Goal: Leave review/rating: Share an evaluation or opinion about a product, service, or content

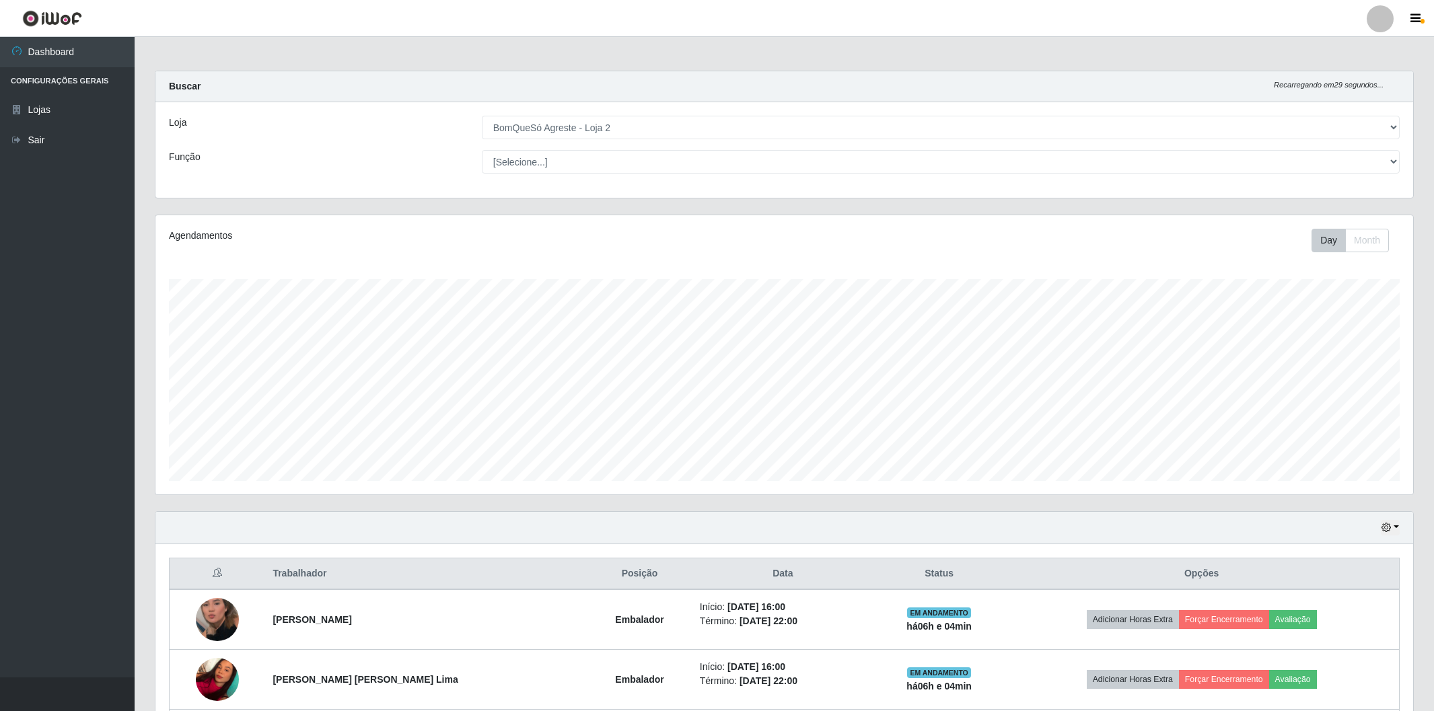
select select "214"
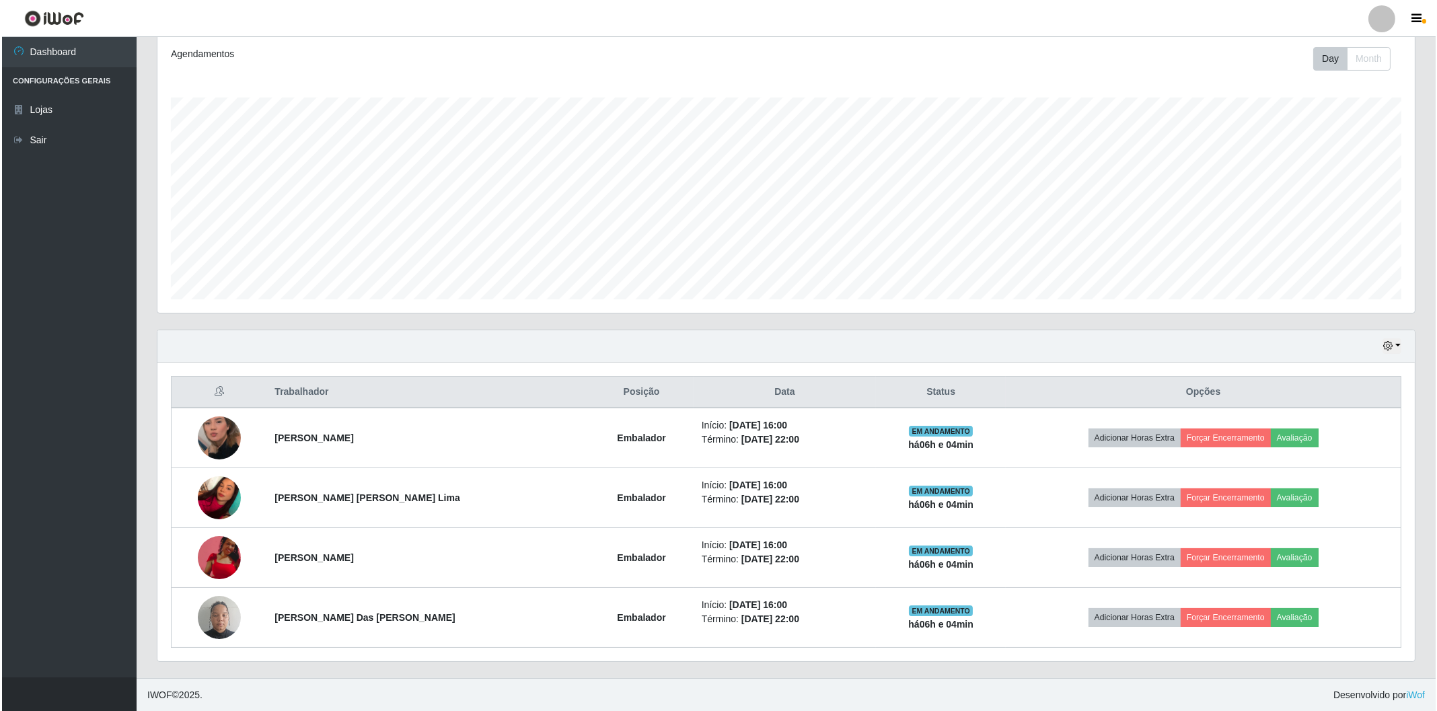
scroll to position [279, 1257]
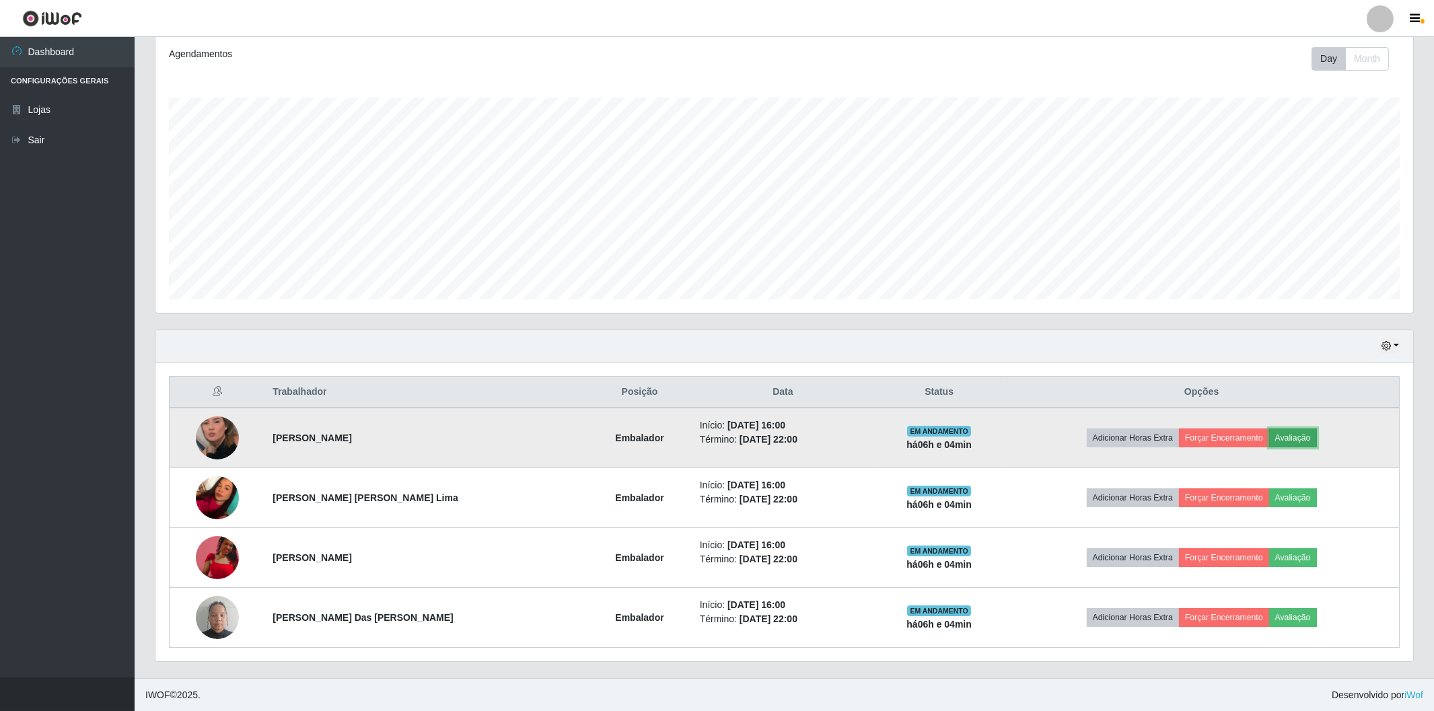
click at [1290, 439] on button "Avaliação" at bounding box center [1293, 438] width 48 height 19
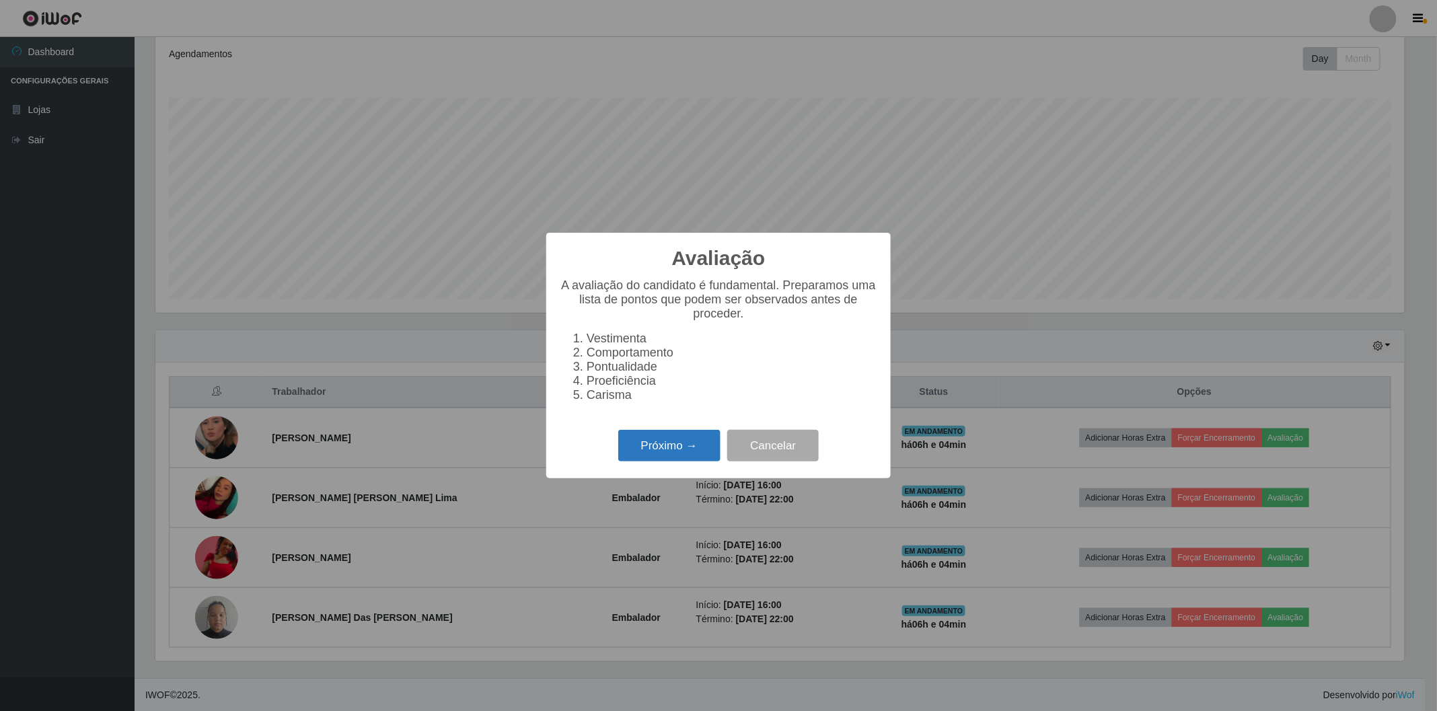
click at [688, 441] on button "Próximo →" at bounding box center [669, 446] width 102 height 32
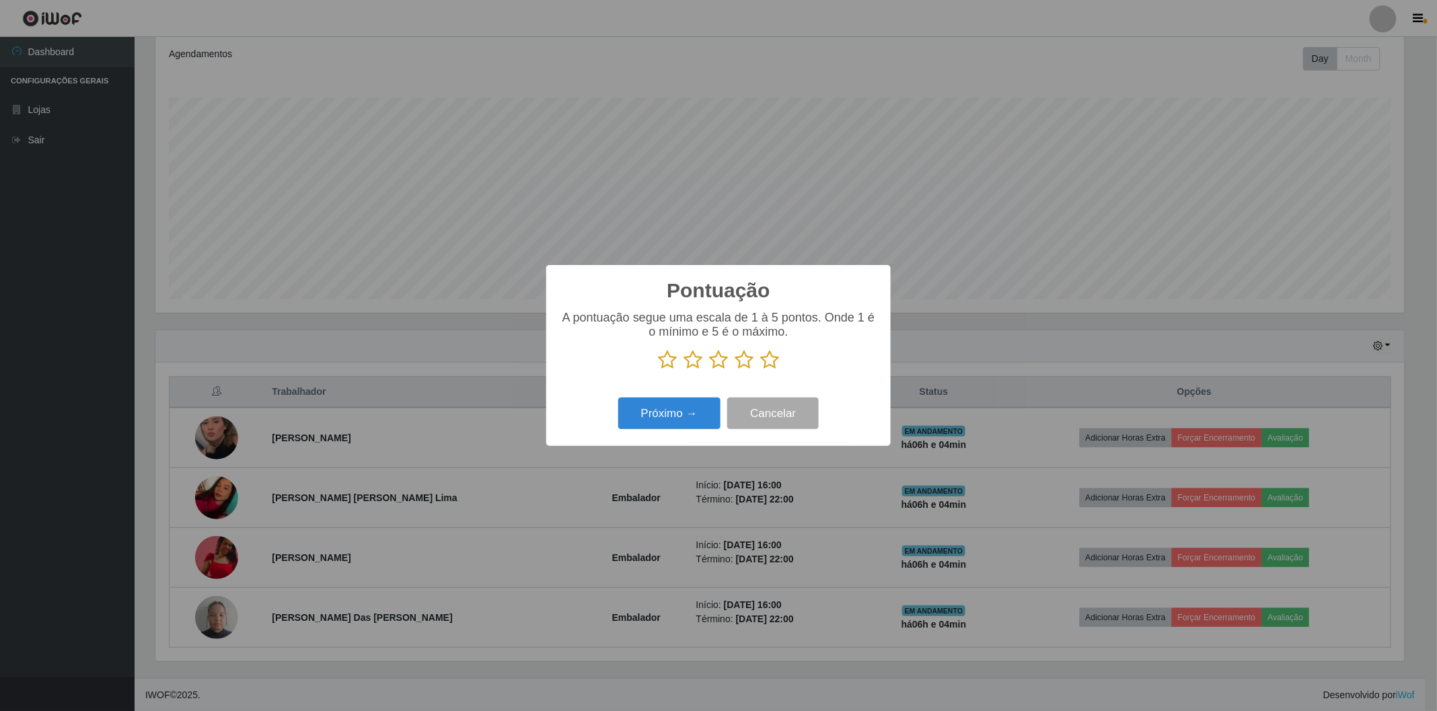
scroll to position [672511, 671541]
click at [771, 361] on icon at bounding box center [769, 360] width 19 height 20
click at [760, 370] on input "radio" at bounding box center [760, 370] width 0 height 0
click at [663, 410] on button "Próximo →" at bounding box center [669, 414] width 102 height 32
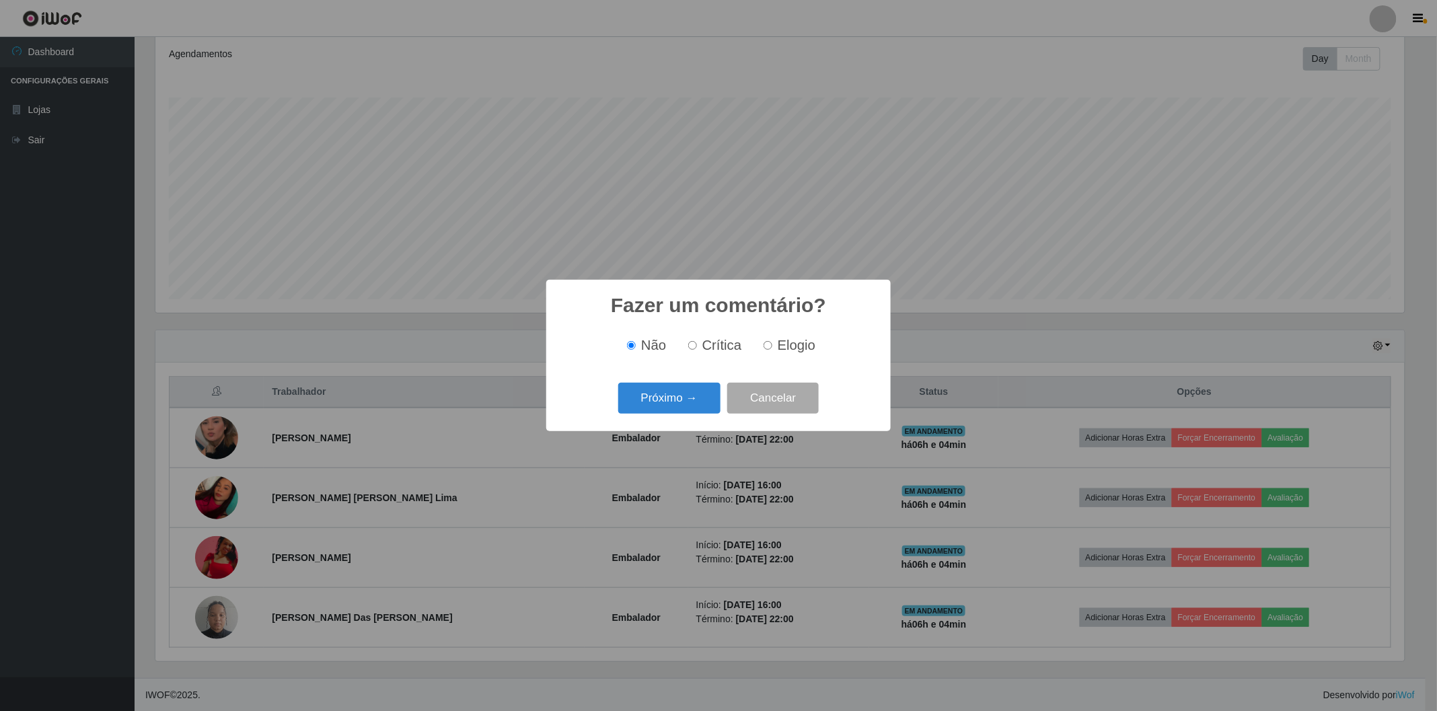
click at [663, 410] on button "Próximo →" at bounding box center [669, 399] width 102 height 32
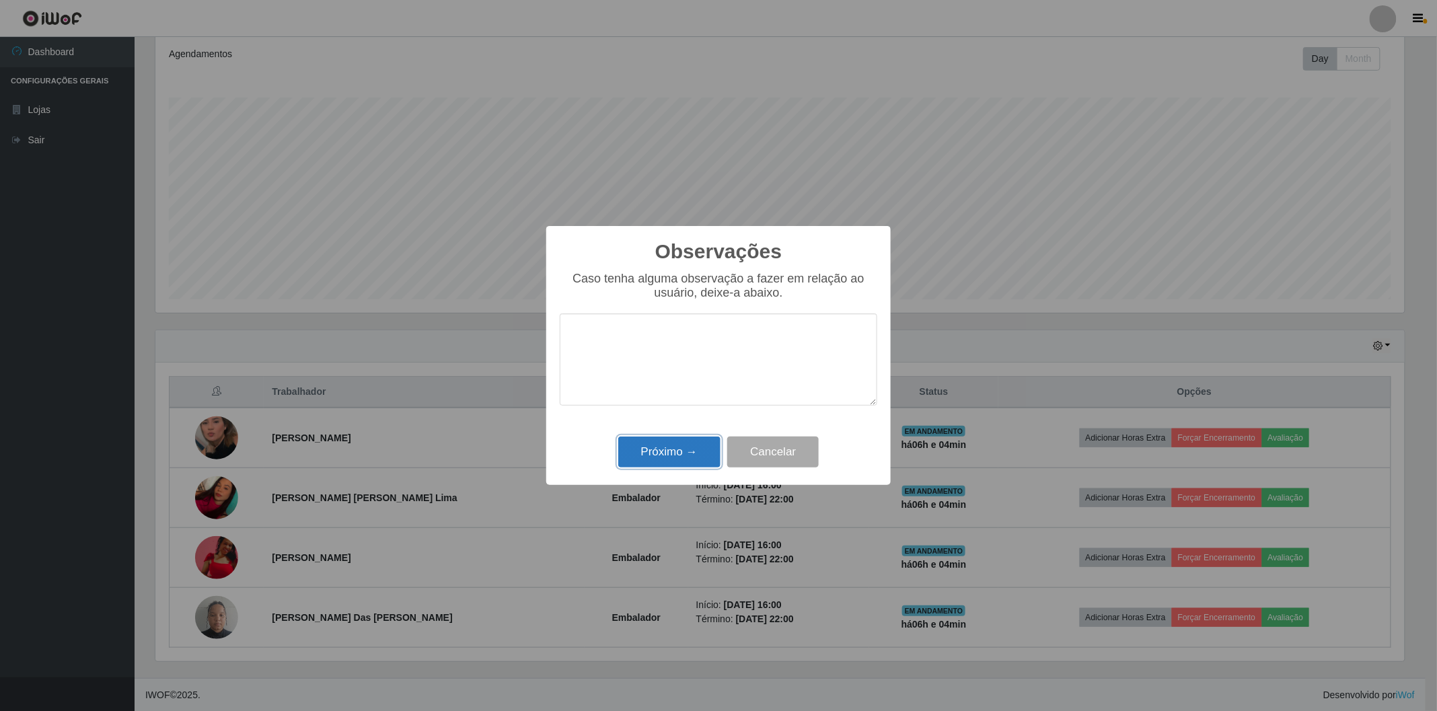
click at [674, 446] on button "Próximo →" at bounding box center [669, 453] width 102 height 32
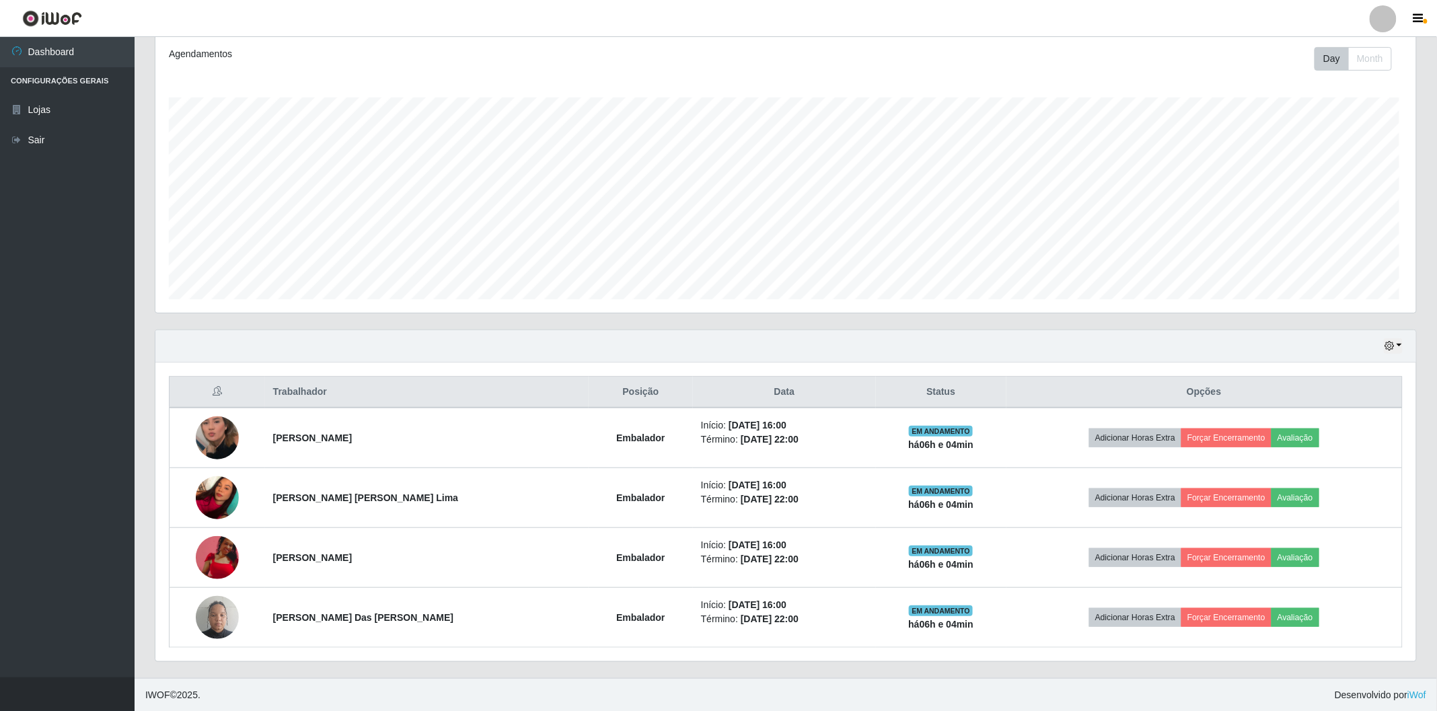
scroll to position [279, 1257]
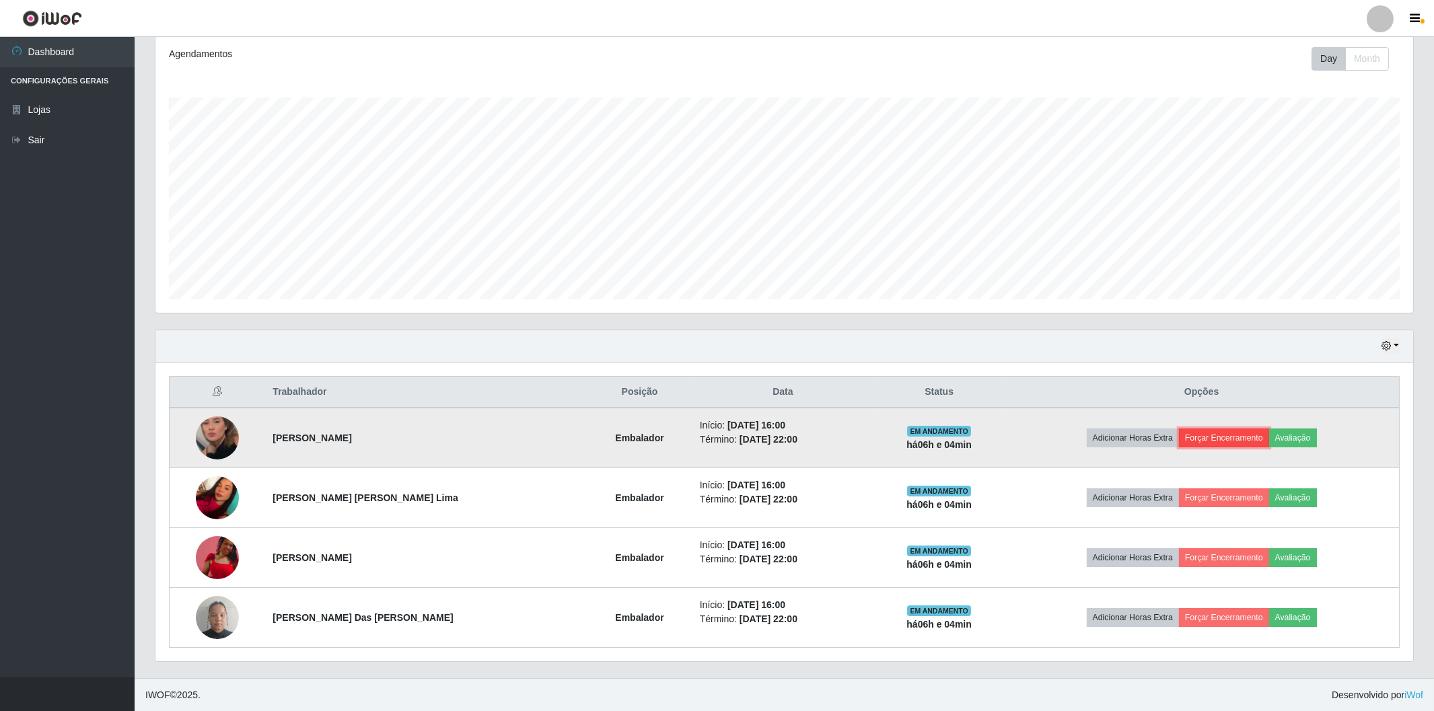
click at [1233, 437] on button "Forçar Encerramento" at bounding box center [1224, 438] width 90 height 19
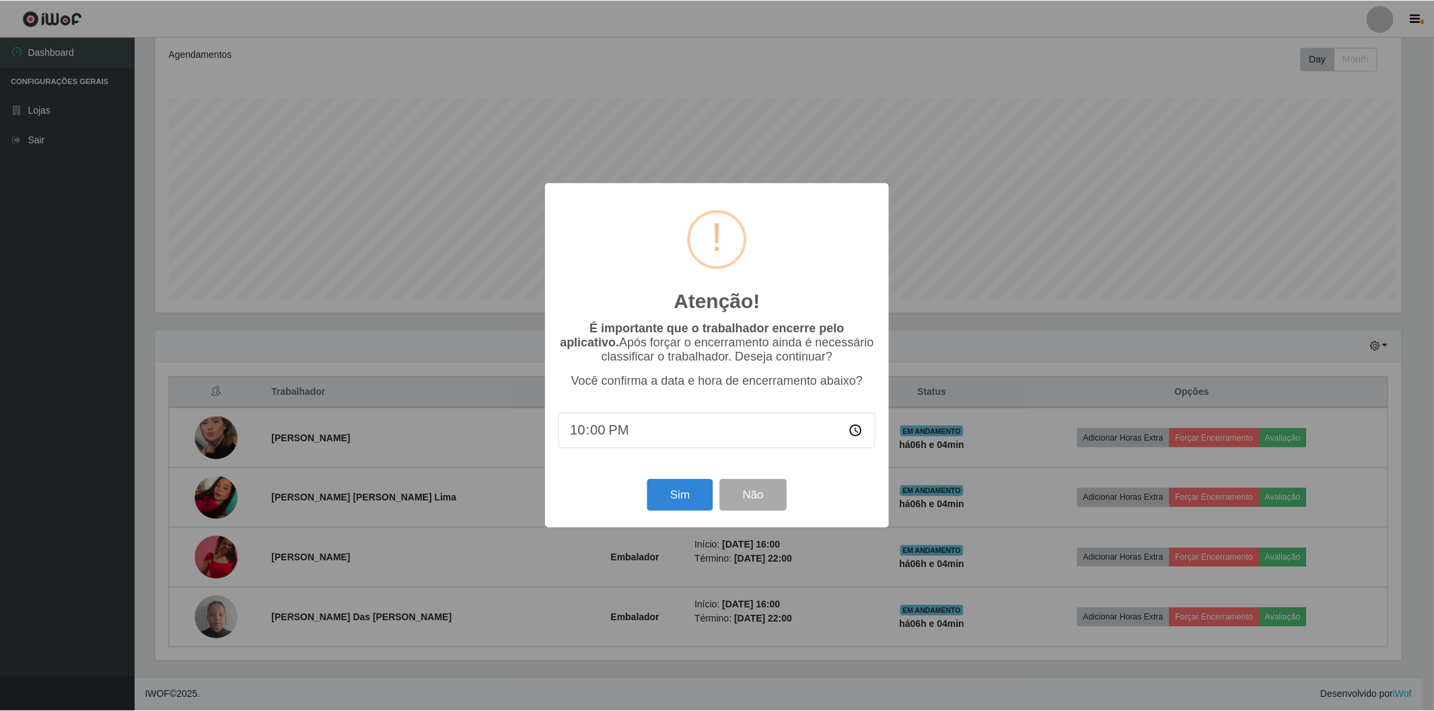
scroll to position [279, 1249]
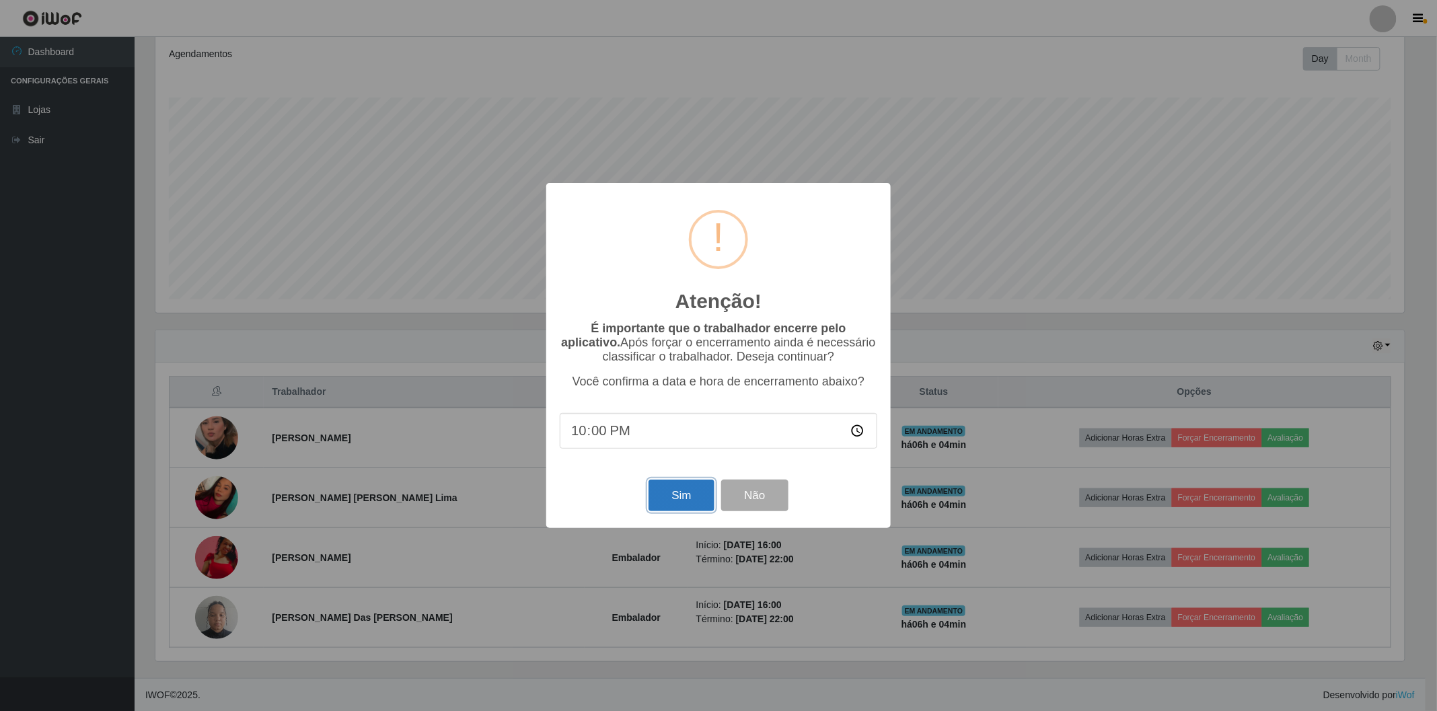
click at [666, 500] on button "Sim" at bounding box center [681, 496] width 65 height 32
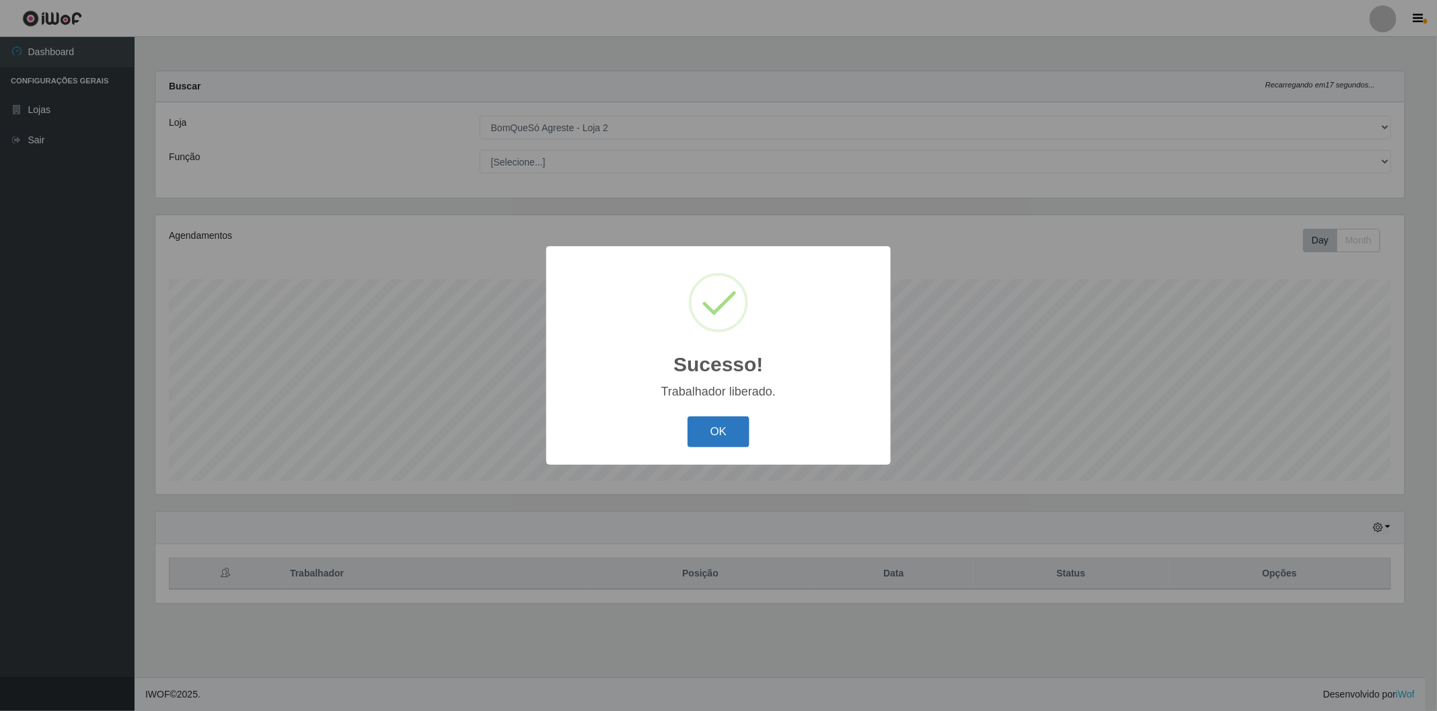
click at [721, 434] on button "OK" at bounding box center [719, 432] width 63 height 32
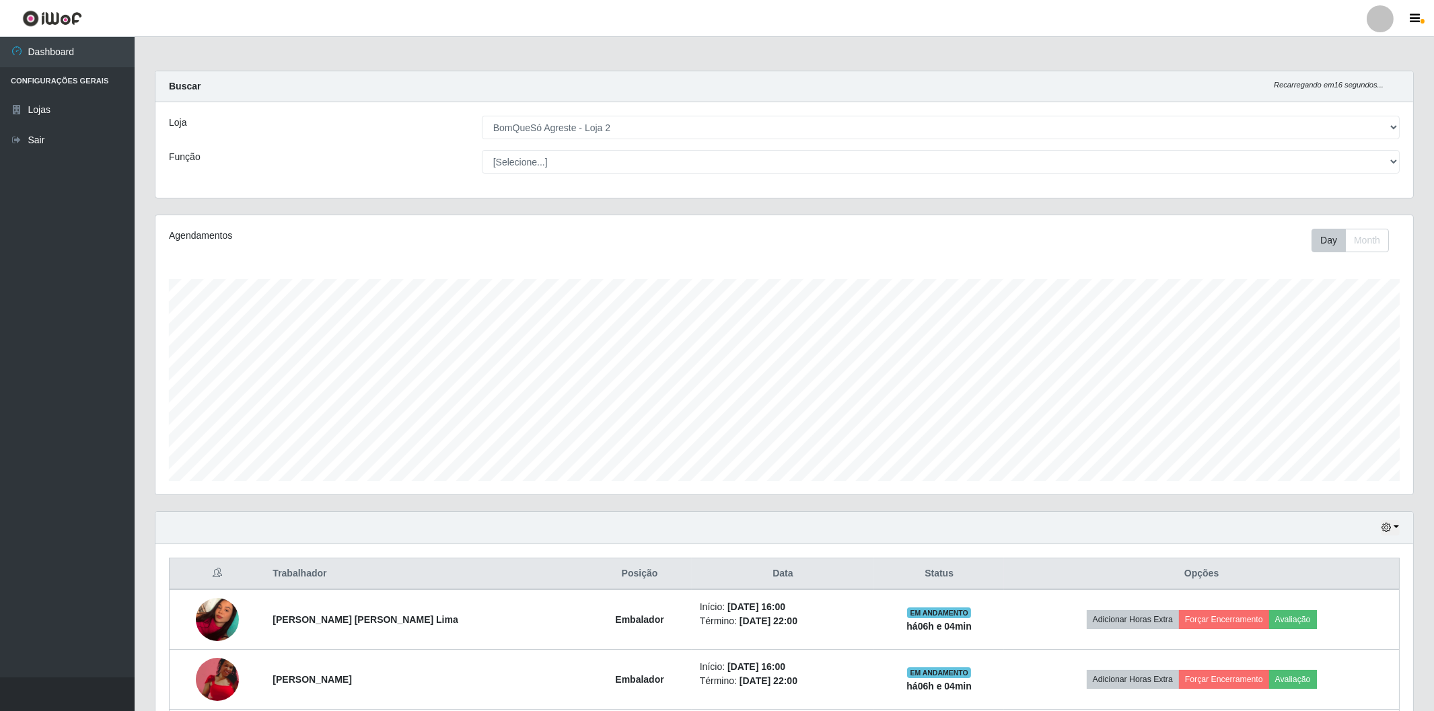
scroll to position [122, 0]
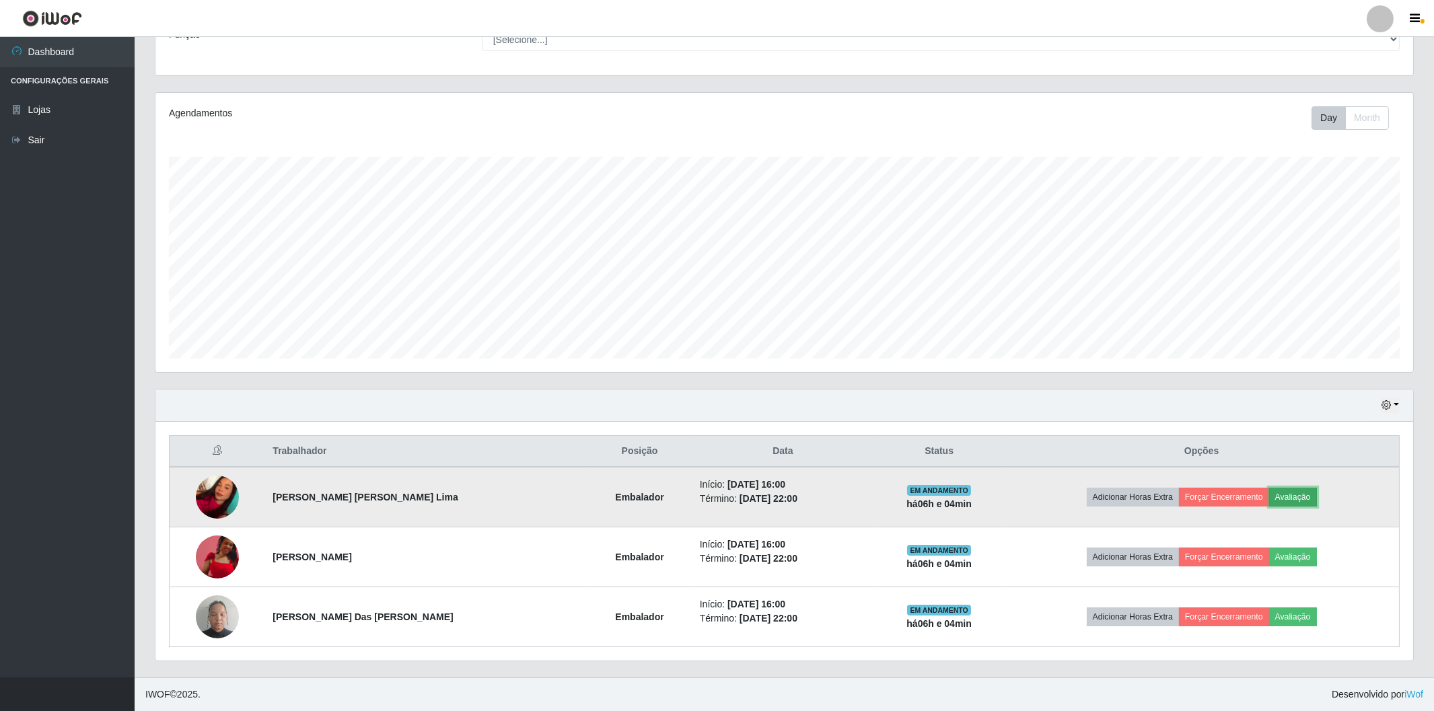
click at [1276, 499] on button "Avaliação" at bounding box center [1293, 497] width 48 height 19
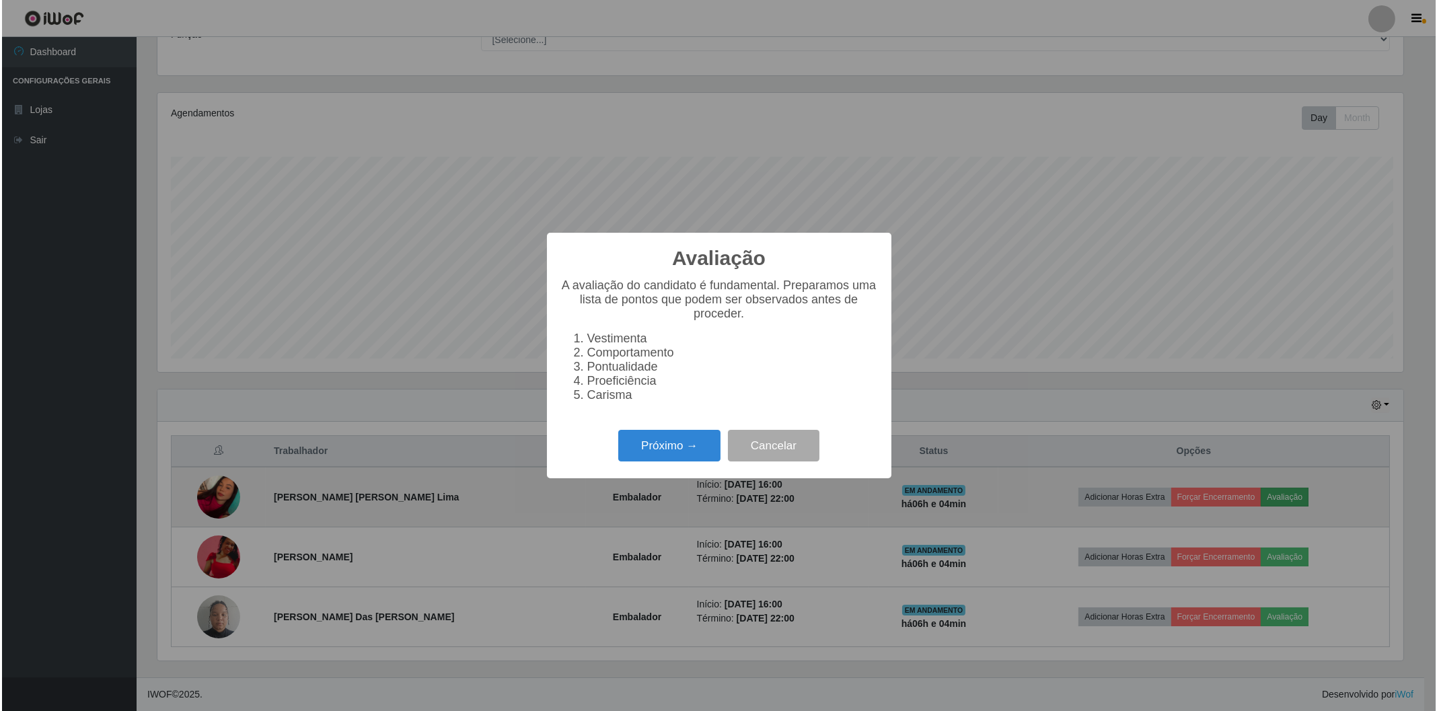
scroll to position [279, 1249]
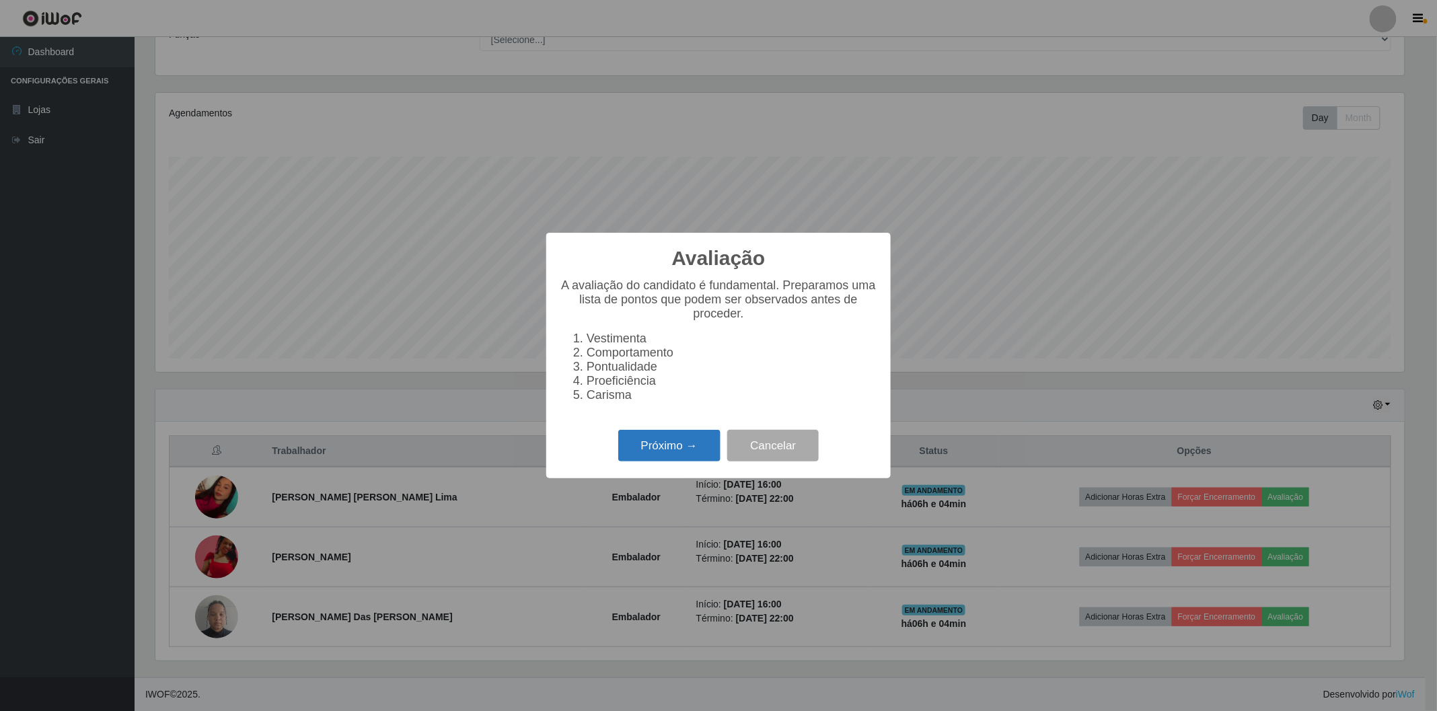
click at [661, 449] on button "Próximo →" at bounding box center [669, 446] width 102 height 32
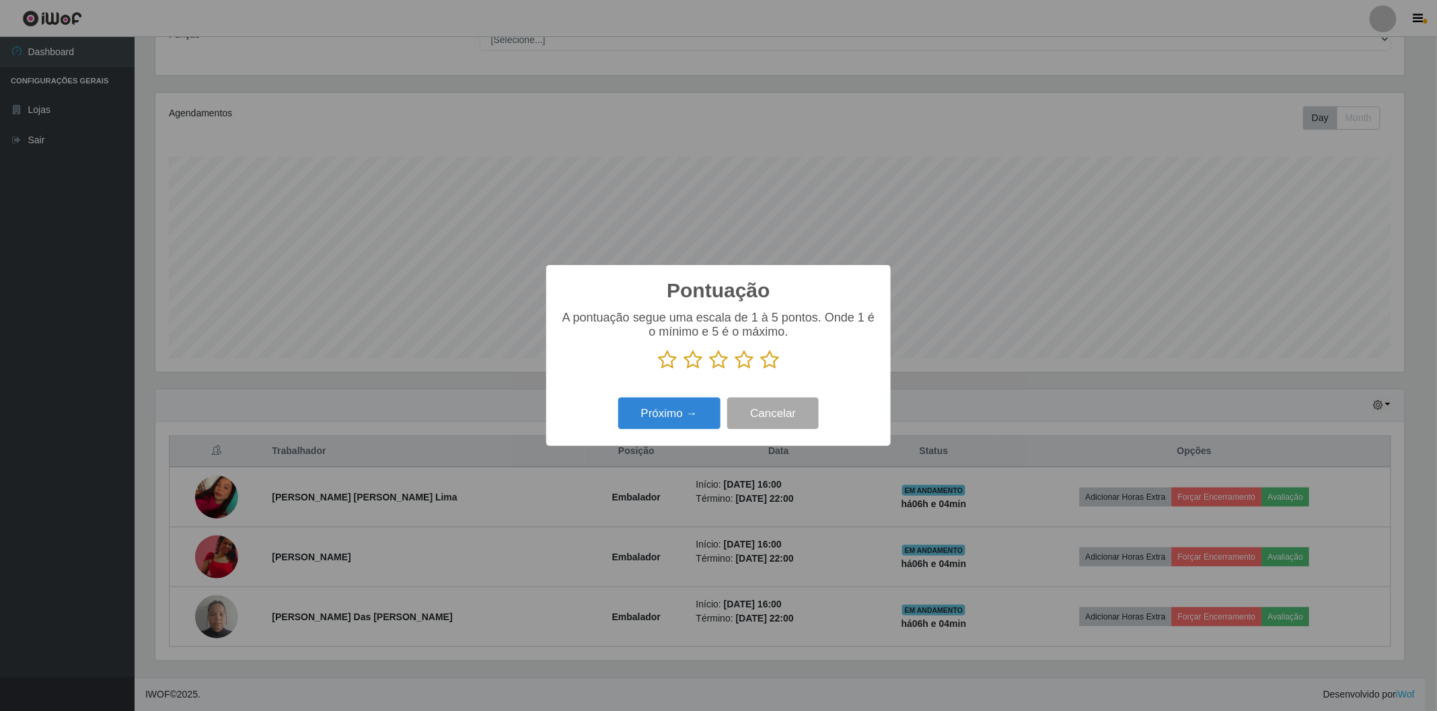
click at [765, 360] on icon at bounding box center [769, 360] width 19 height 20
click at [760, 370] on input "radio" at bounding box center [760, 370] width 0 height 0
click at [643, 409] on button "Próximo →" at bounding box center [669, 414] width 102 height 32
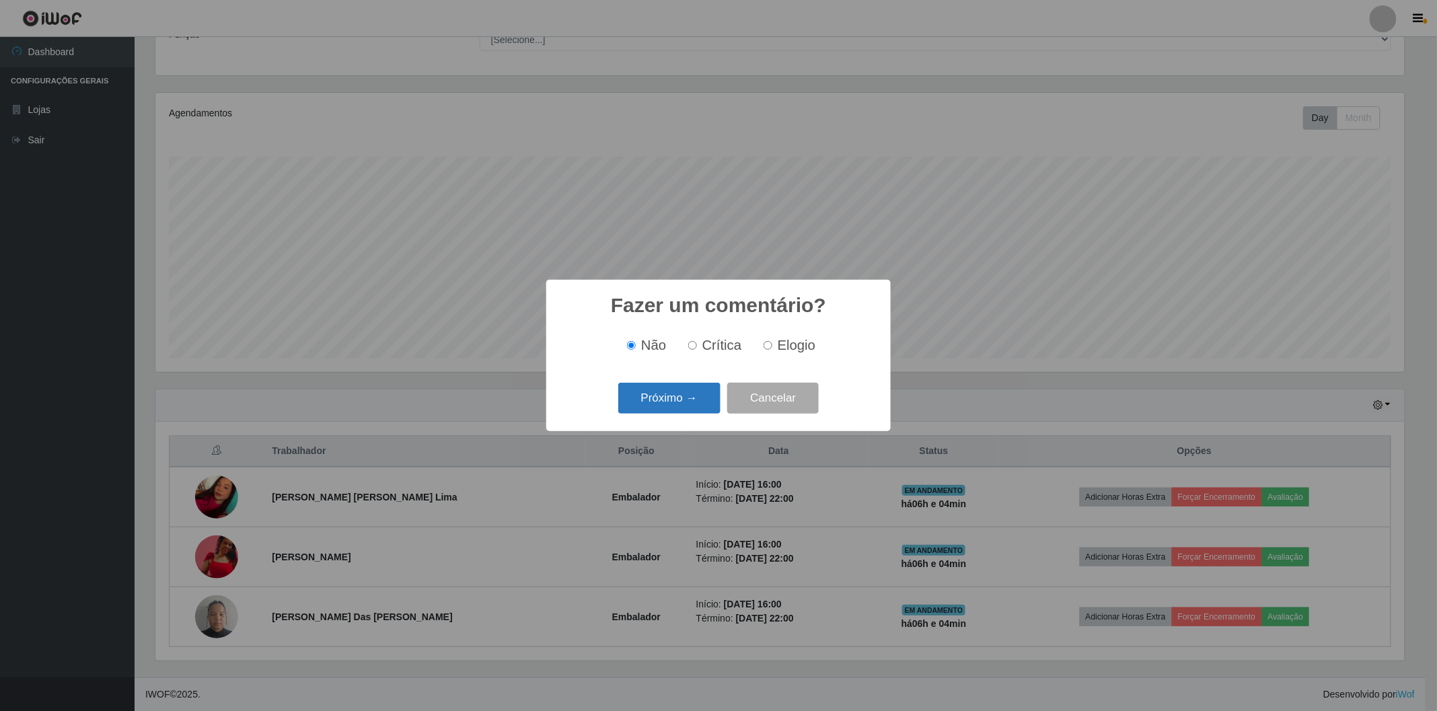
click at [677, 399] on button "Próximo →" at bounding box center [669, 399] width 102 height 32
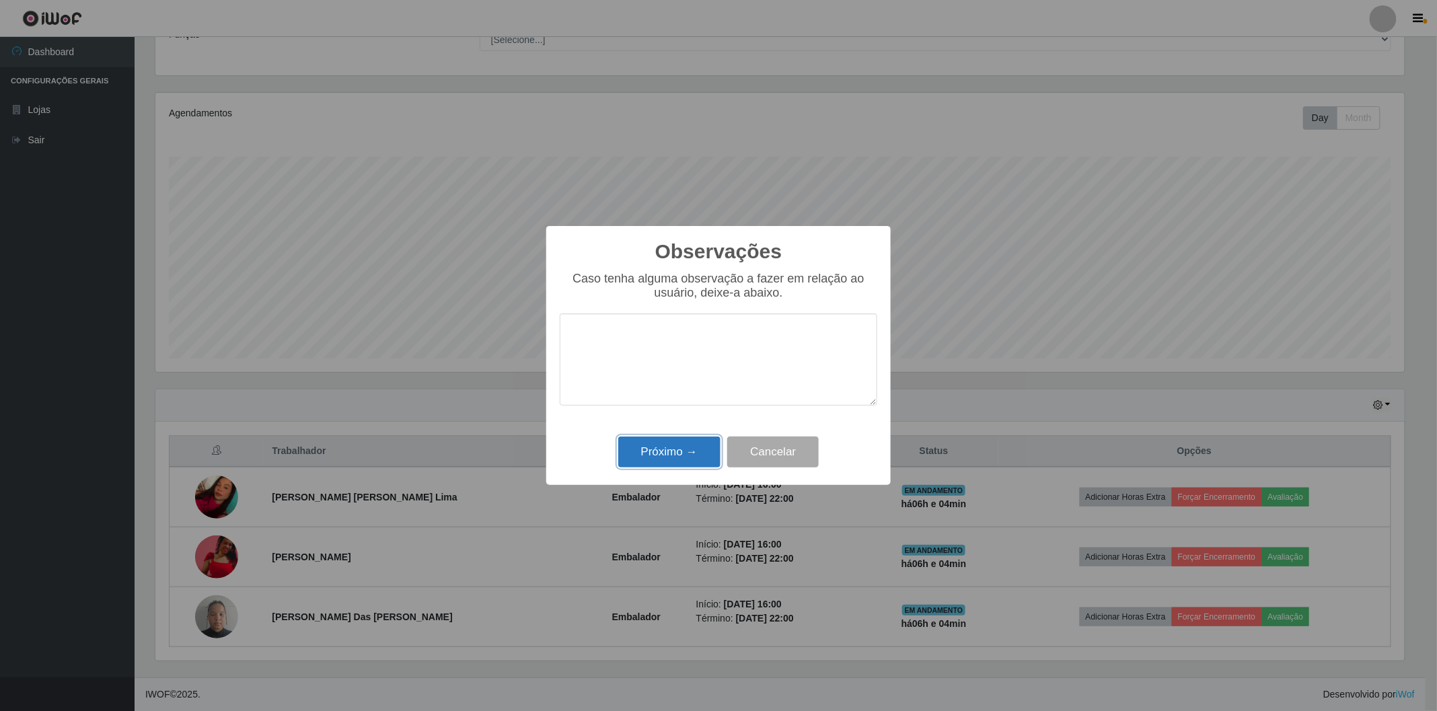
click at [688, 447] on button "Próximo →" at bounding box center [669, 453] width 102 height 32
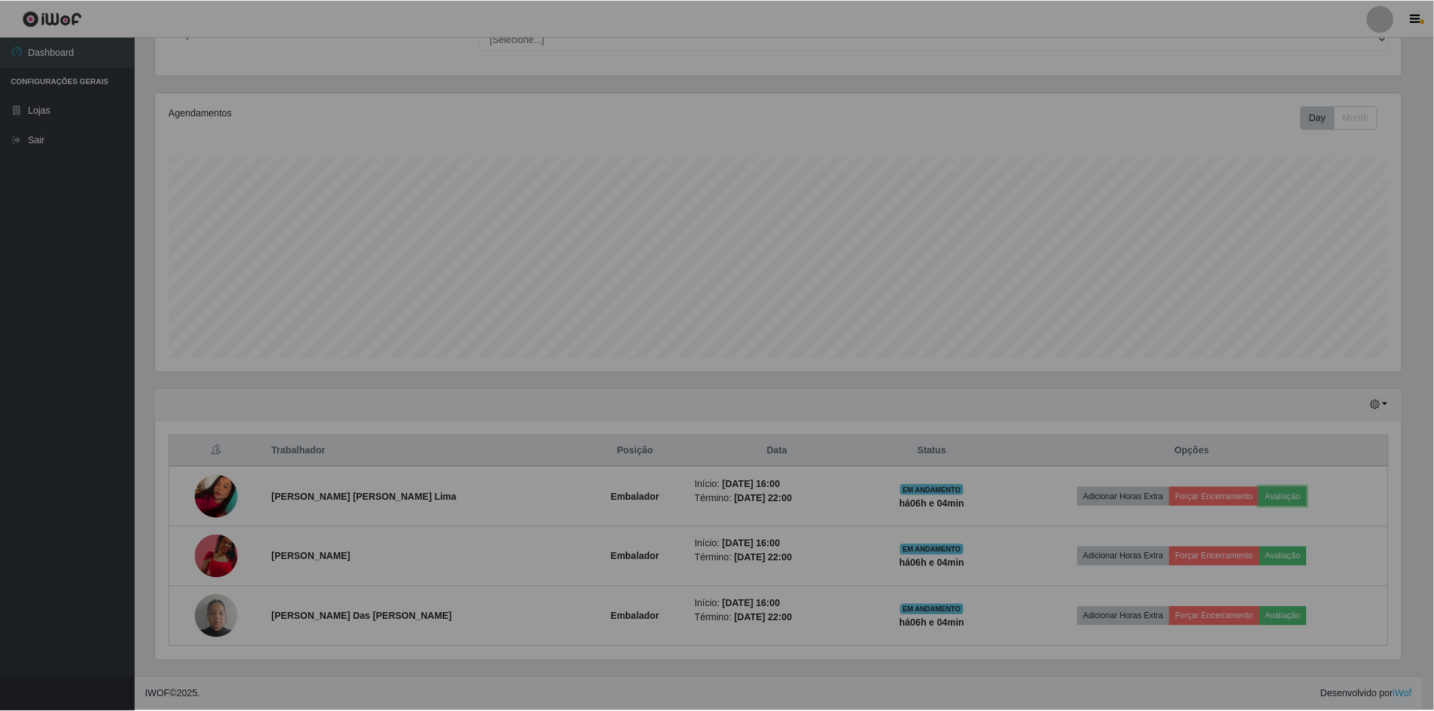
scroll to position [279, 1257]
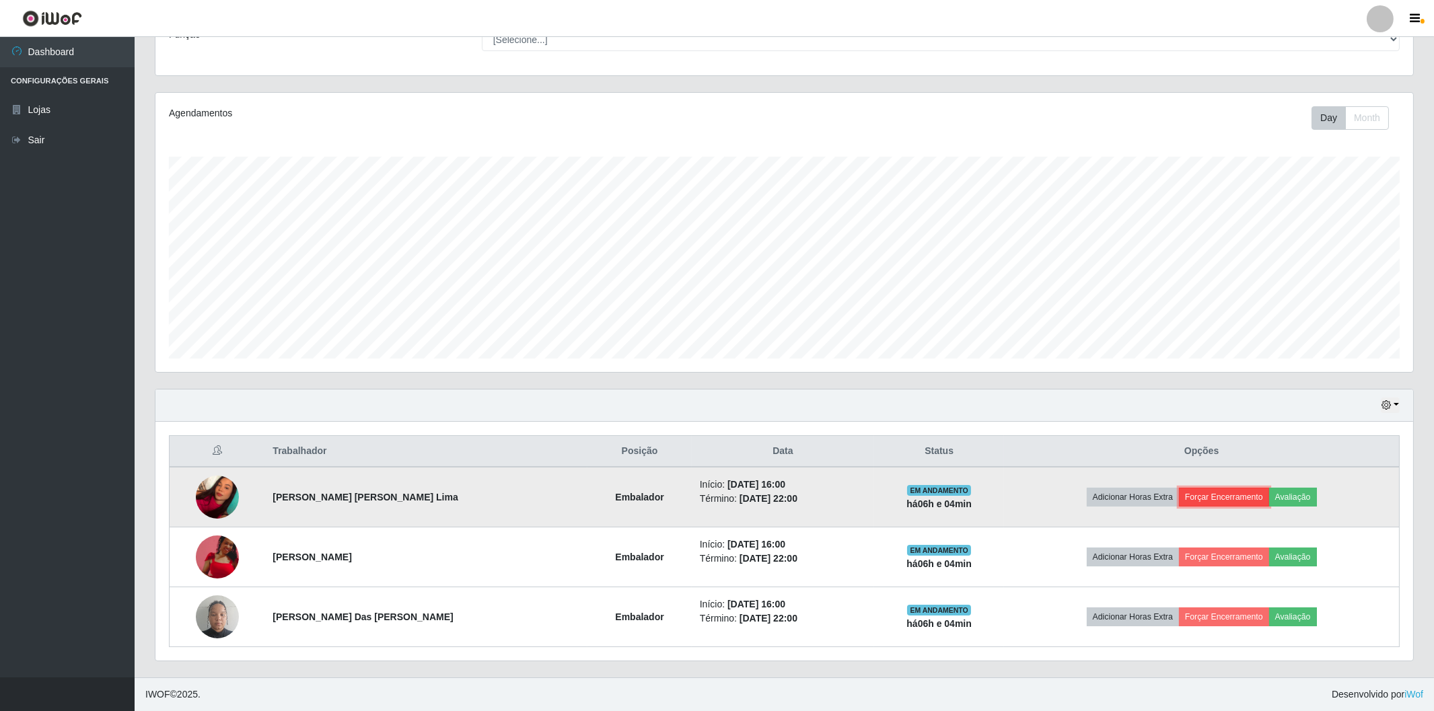
click at [1243, 489] on button "Forçar Encerramento" at bounding box center [1224, 497] width 90 height 19
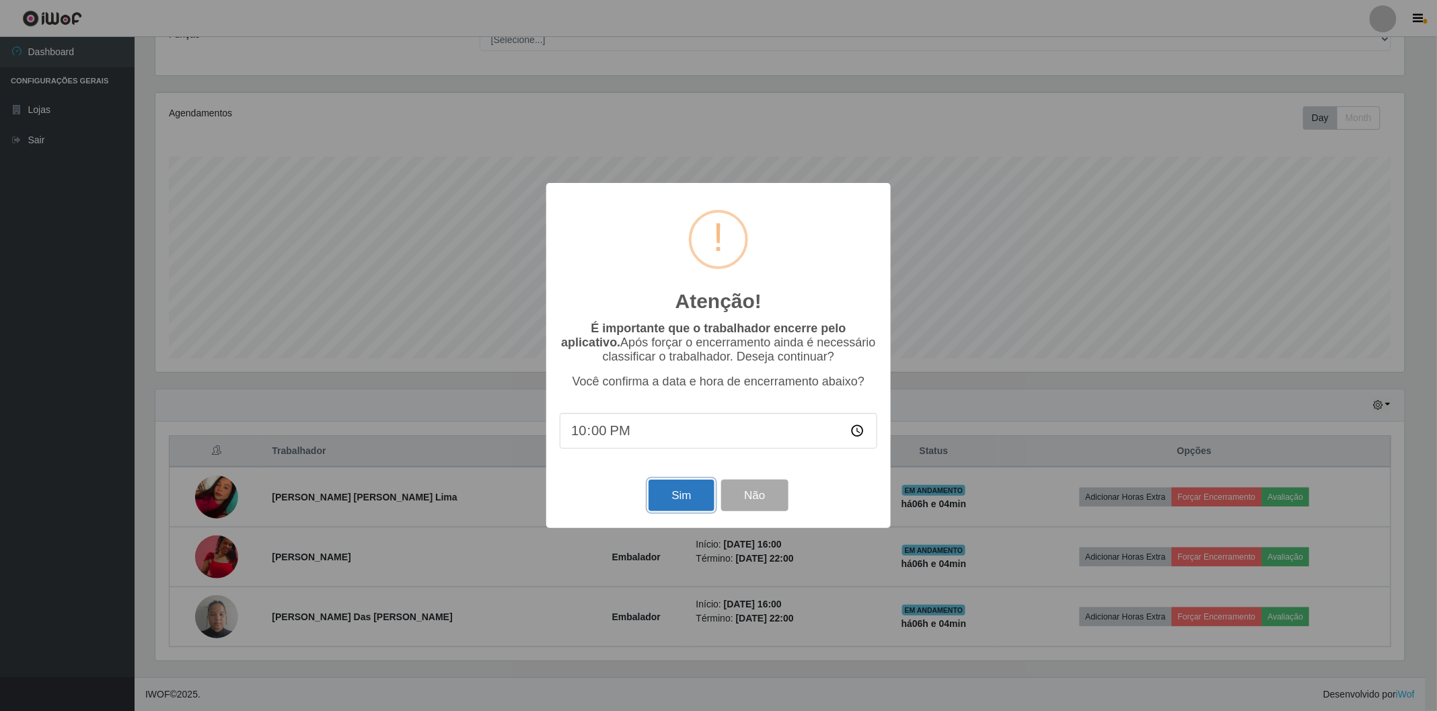
click at [683, 486] on button "Sim" at bounding box center [681, 496] width 65 height 32
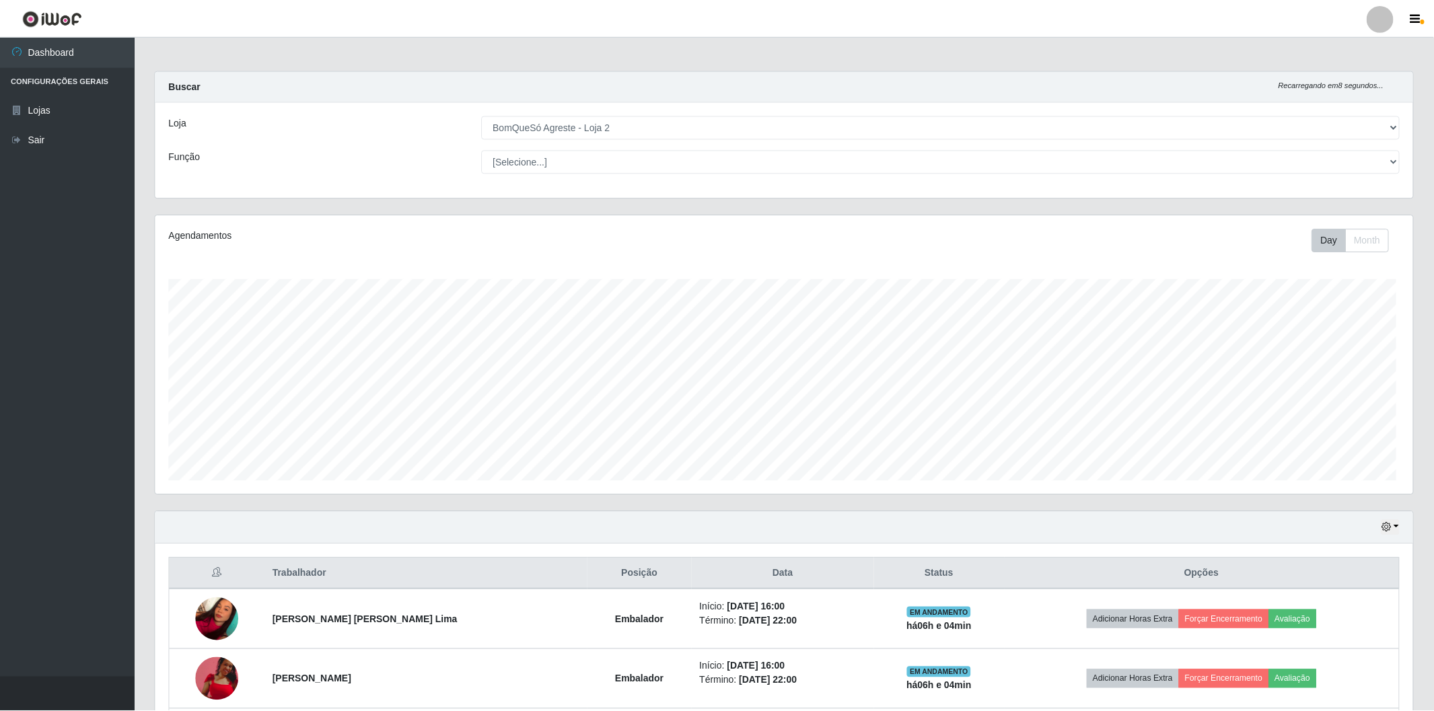
scroll to position [0, 0]
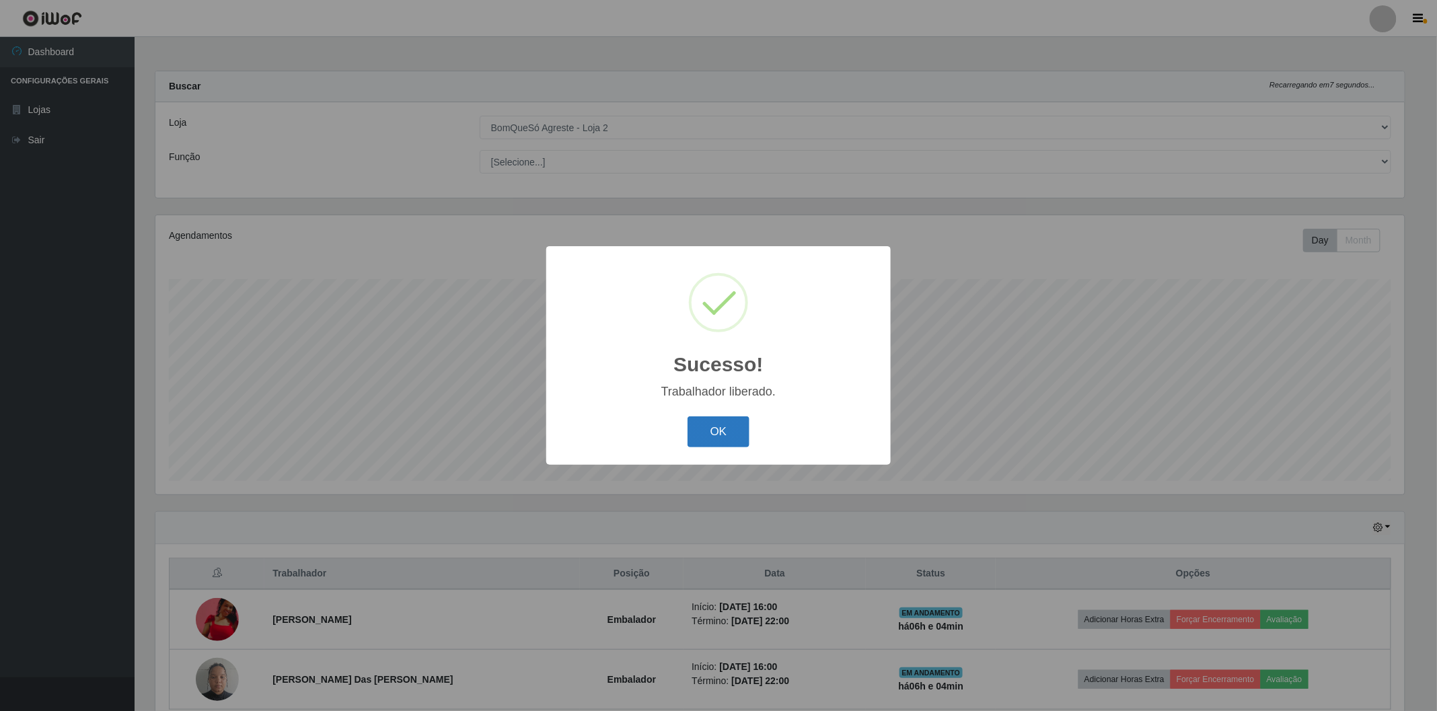
click at [706, 423] on button "OK" at bounding box center [719, 432] width 63 height 32
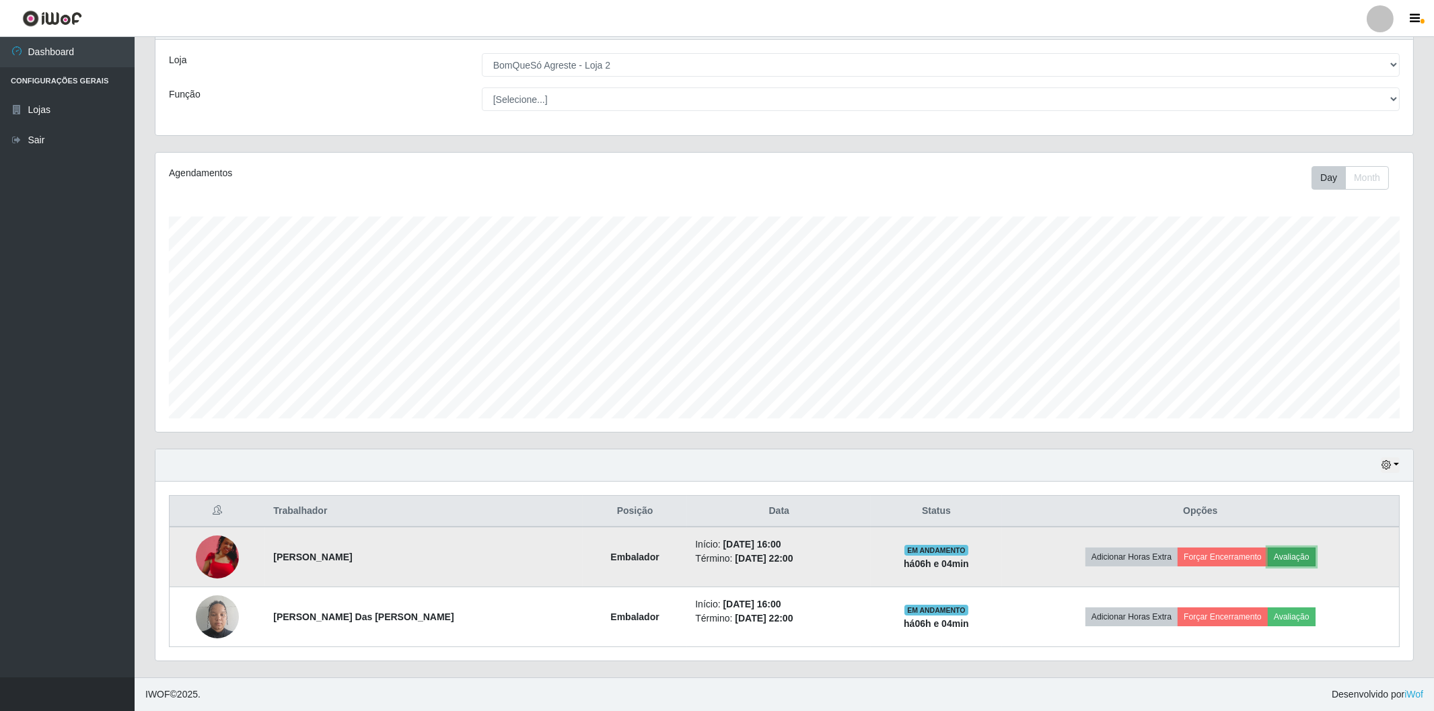
click at [1298, 557] on button "Avaliação" at bounding box center [1292, 557] width 48 height 19
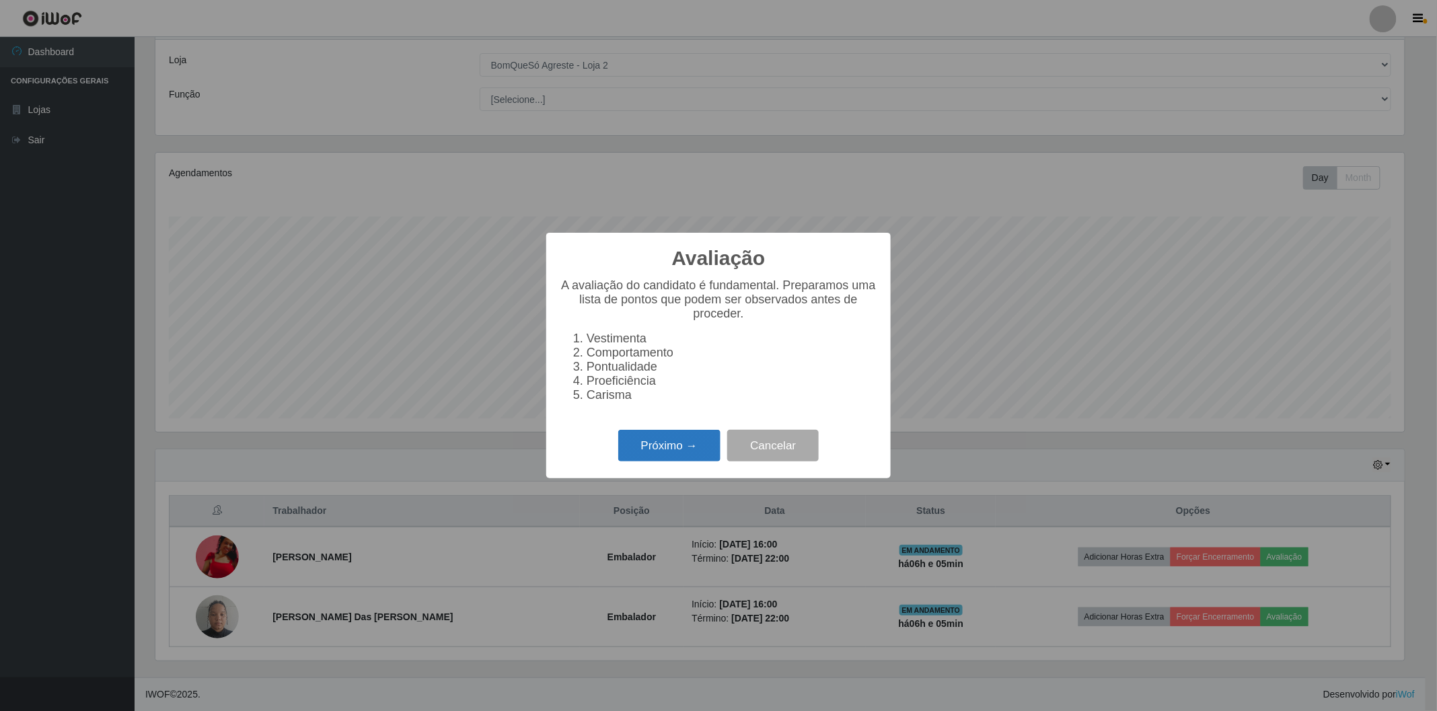
click at [669, 441] on button "Próximo →" at bounding box center [669, 446] width 102 height 32
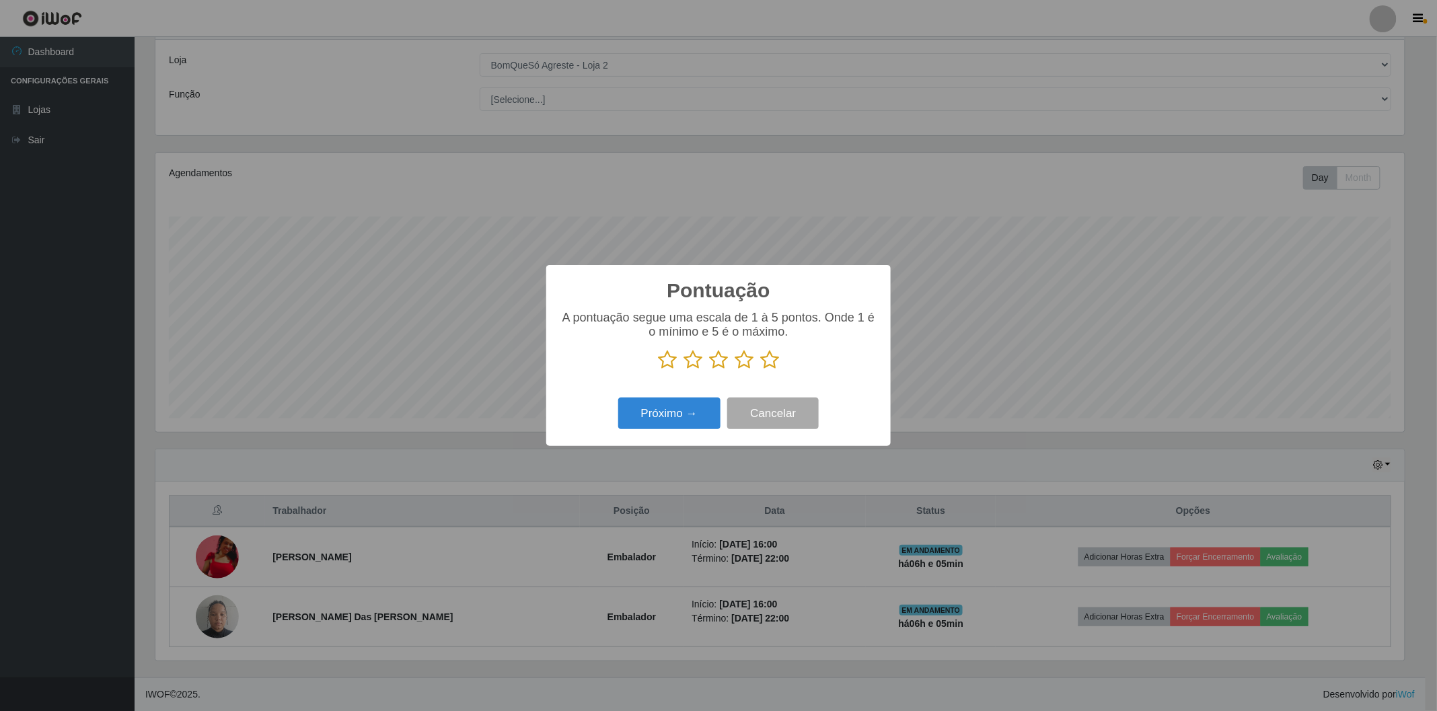
click at [772, 355] on icon at bounding box center [769, 360] width 19 height 20
click at [760, 370] on input "radio" at bounding box center [760, 370] width 0 height 0
click at [683, 422] on button "Próximo →" at bounding box center [669, 414] width 102 height 32
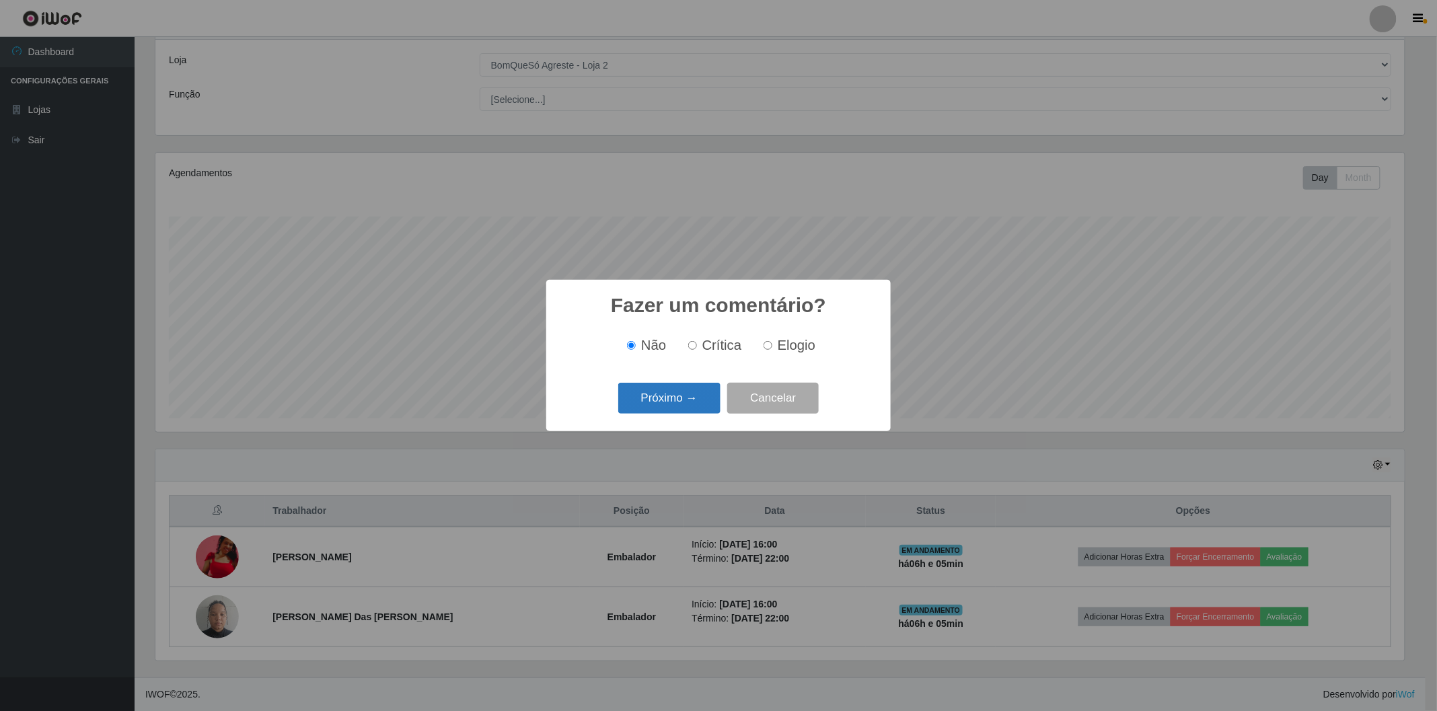
click at [684, 393] on button "Próximo →" at bounding box center [669, 399] width 102 height 32
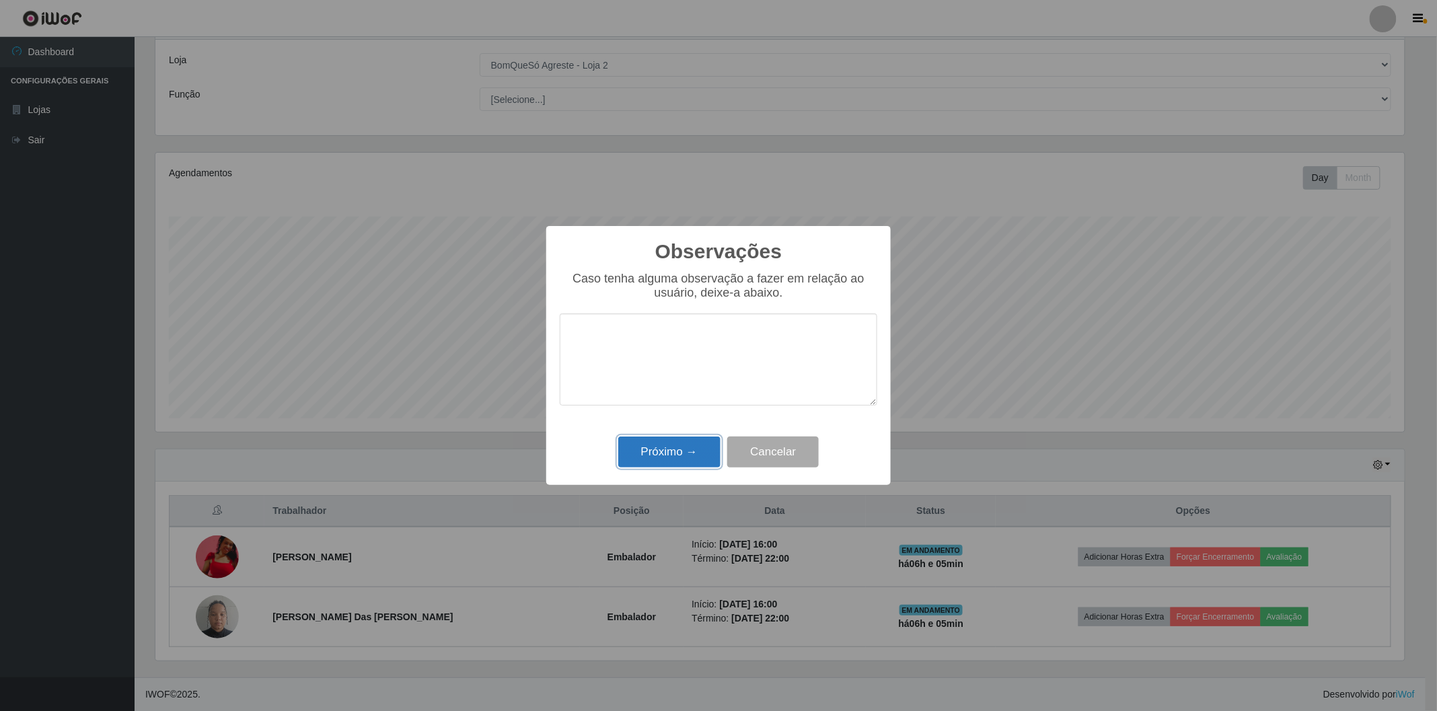
click at [688, 455] on button "Próximo →" at bounding box center [669, 453] width 102 height 32
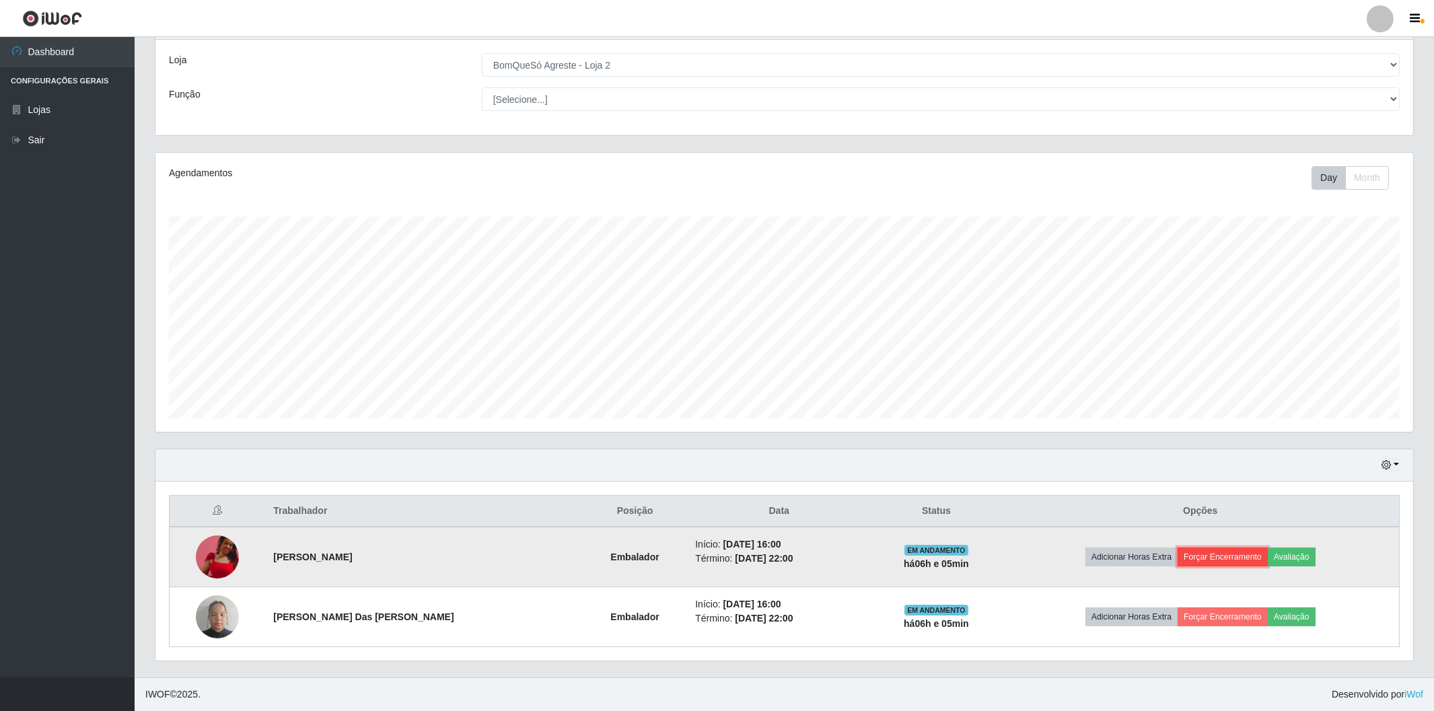
click at [1199, 556] on button "Forçar Encerramento" at bounding box center [1222, 557] width 90 height 19
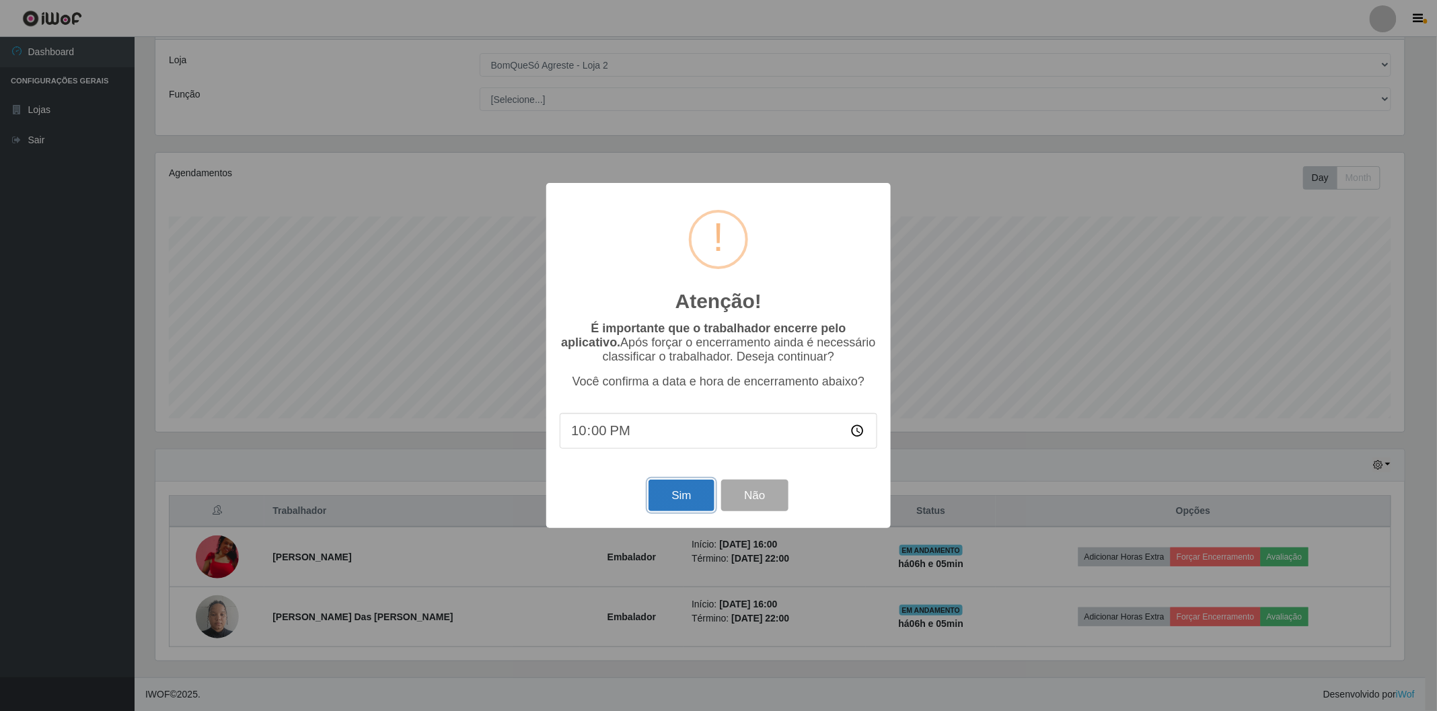
click at [692, 499] on button "Sim" at bounding box center [681, 496] width 65 height 32
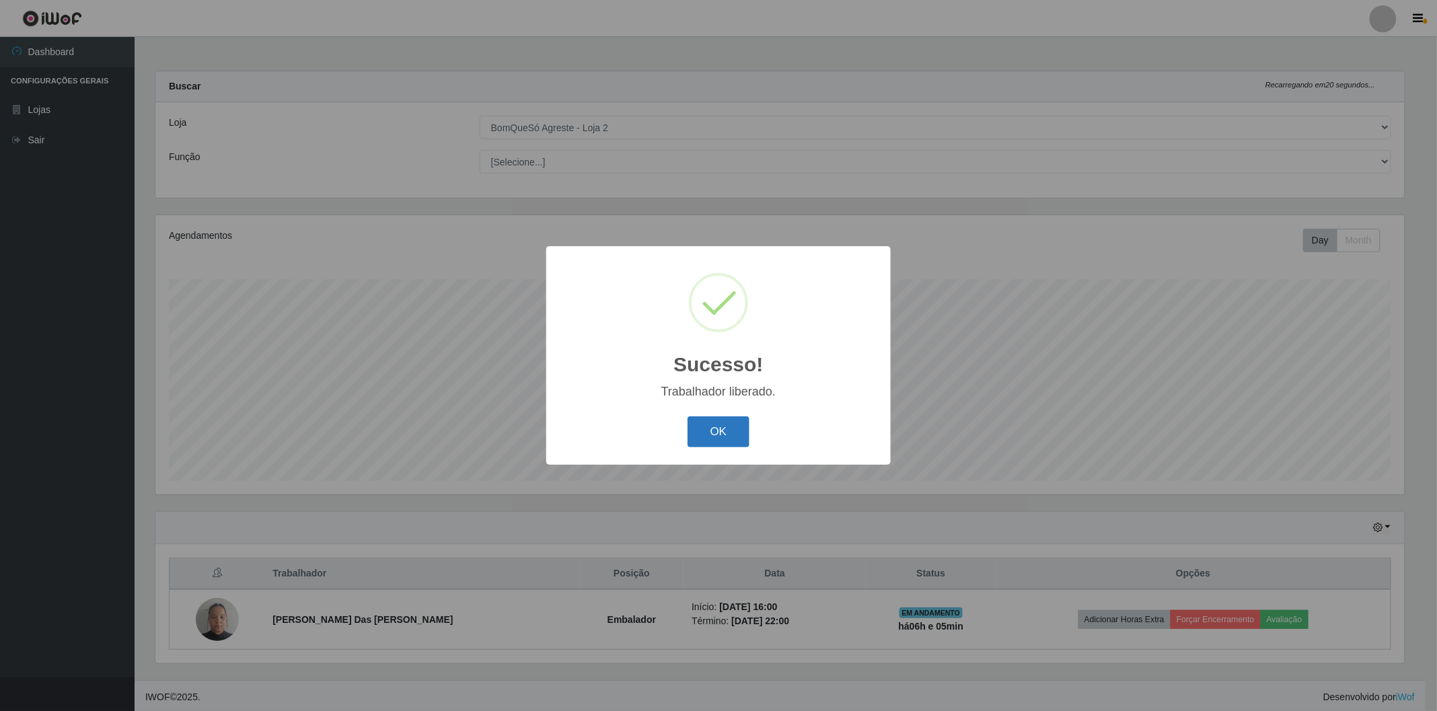
click at [723, 431] on button "OK" at bounding box center [719, 432] width 63 height 32
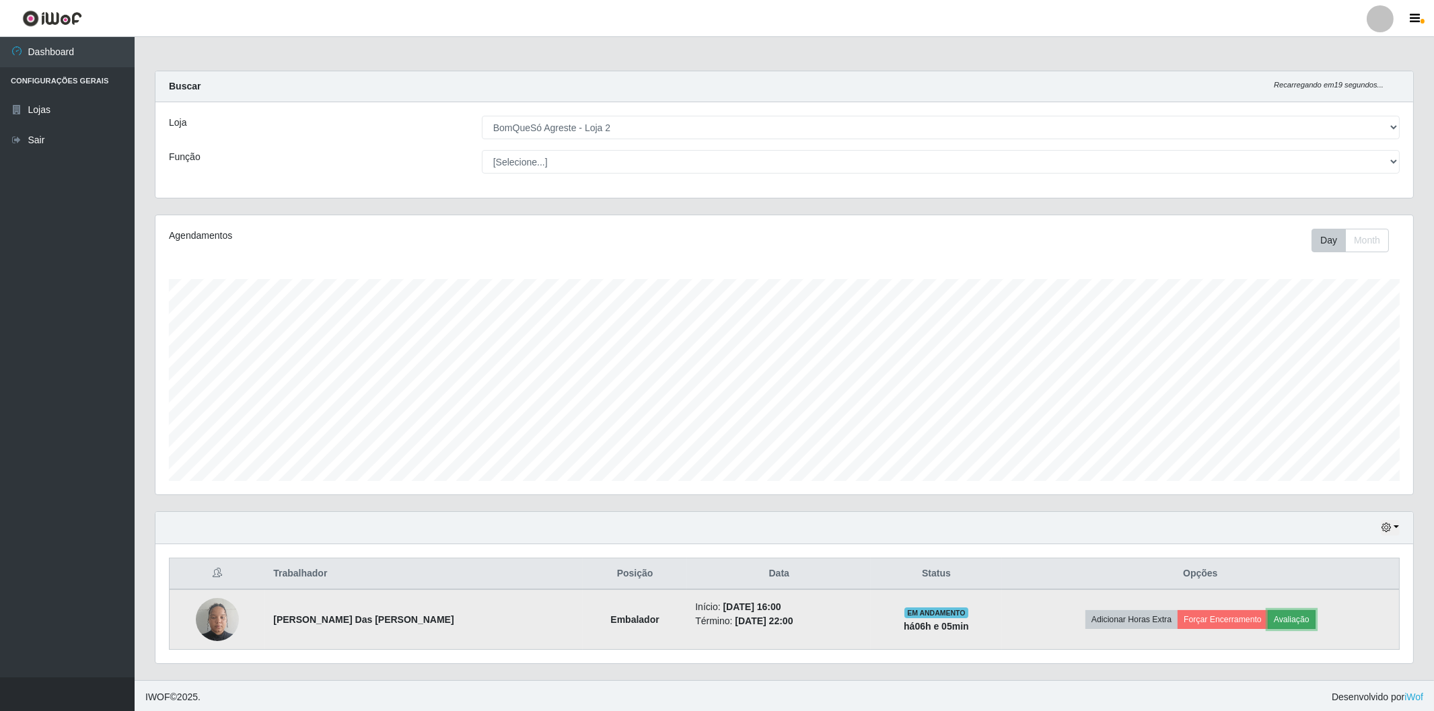
click at [1289, 623] on button "Avaliação" at bounding box center [1292, 619] width 48 height 19
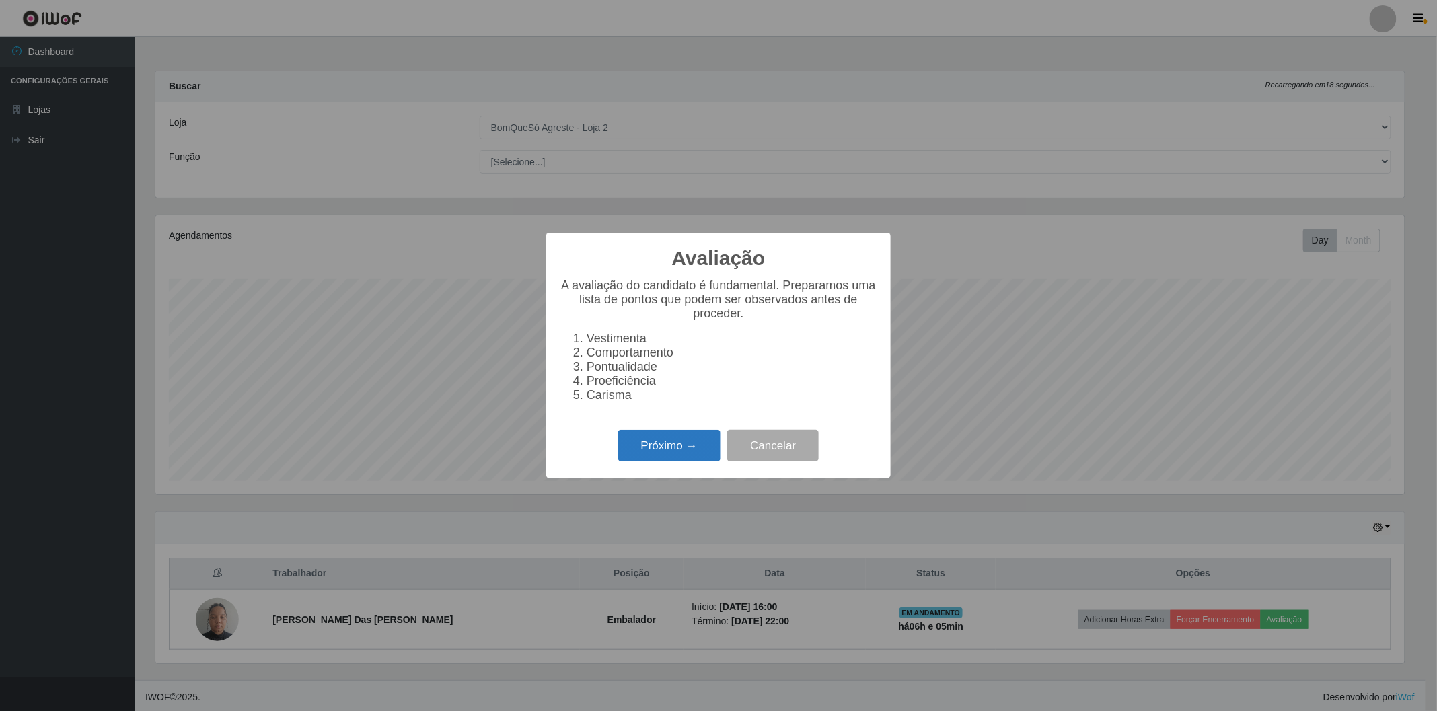
click at [684, 441] on button "Próximo →" at bounding box center [669, 446] width 102 height 32
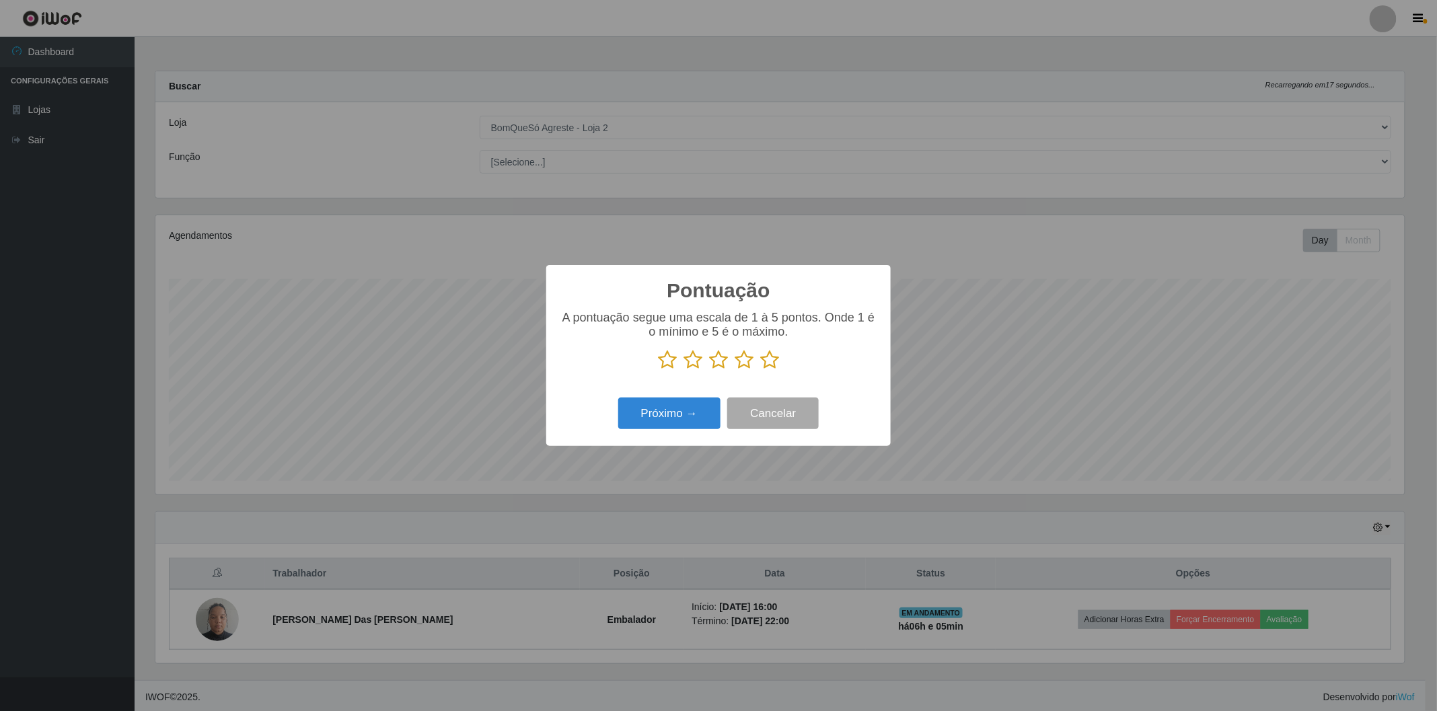
click at [768, 357] on icon at bounding box center [769, 360] width 19 height 20
click at [760, 370] on input "radio" at bounding box center [760, 370] width 0 height 0
click at [658, 414] on button "Próximo →" at bounding box center [669, 414] width 102 height 32
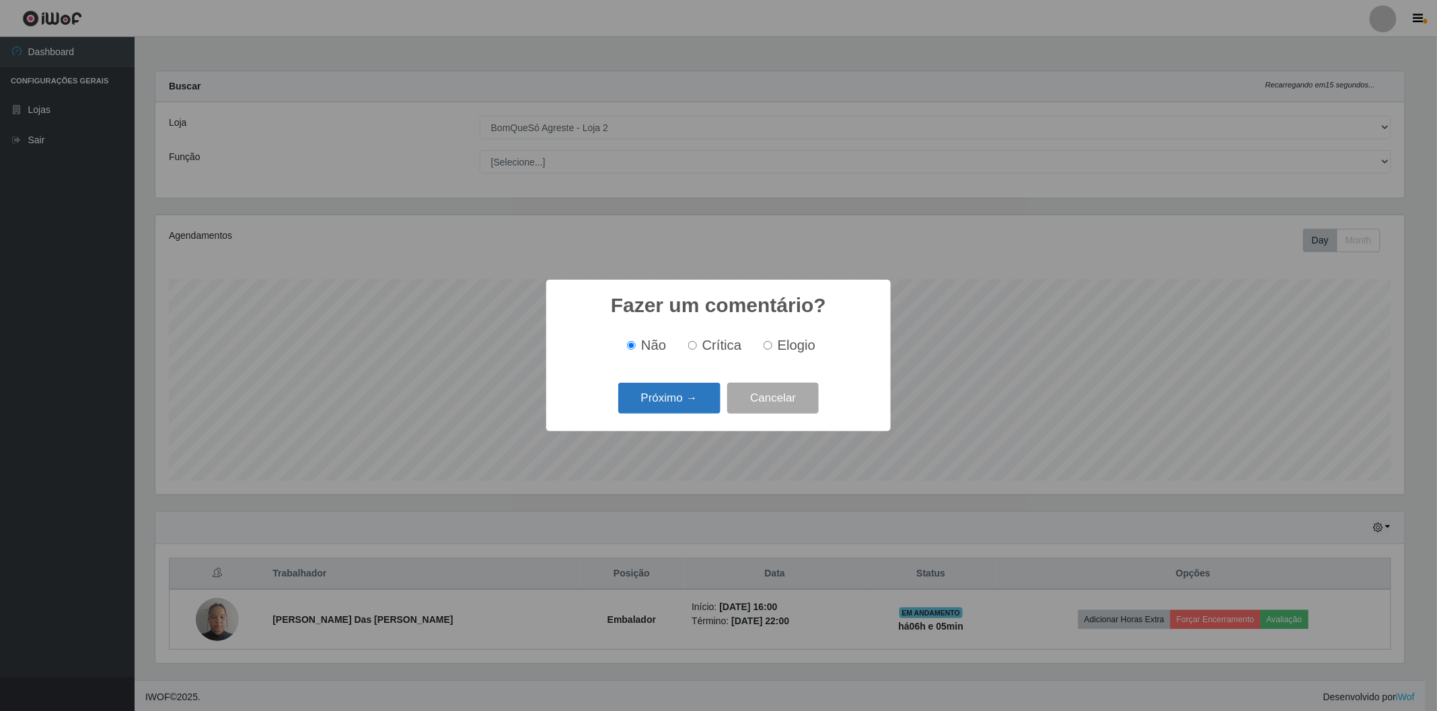
click at [667, 402] on button "Próximo →" at bounding box center [669, 399] width 102 height 32
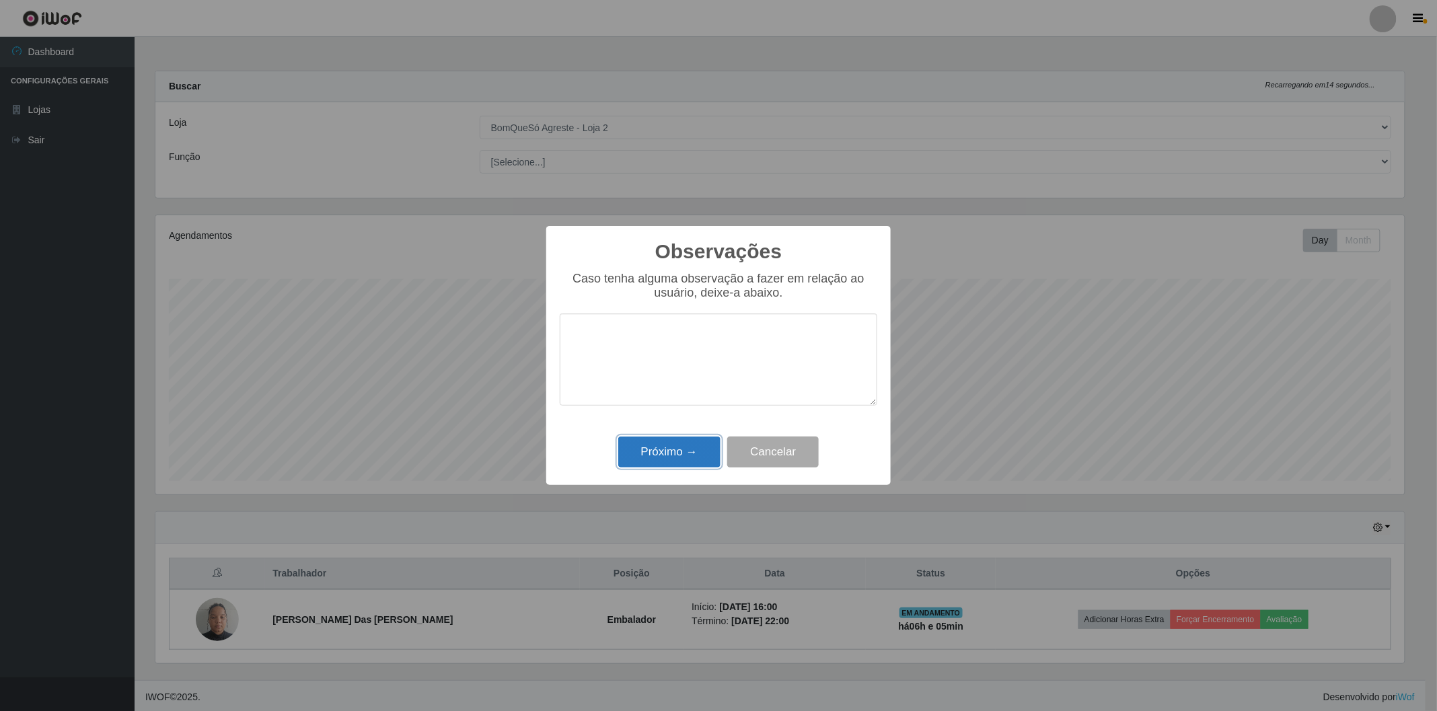
click at [666, 456] on button "Próximo →" at bounding box center [669, 453] width 102 height 32
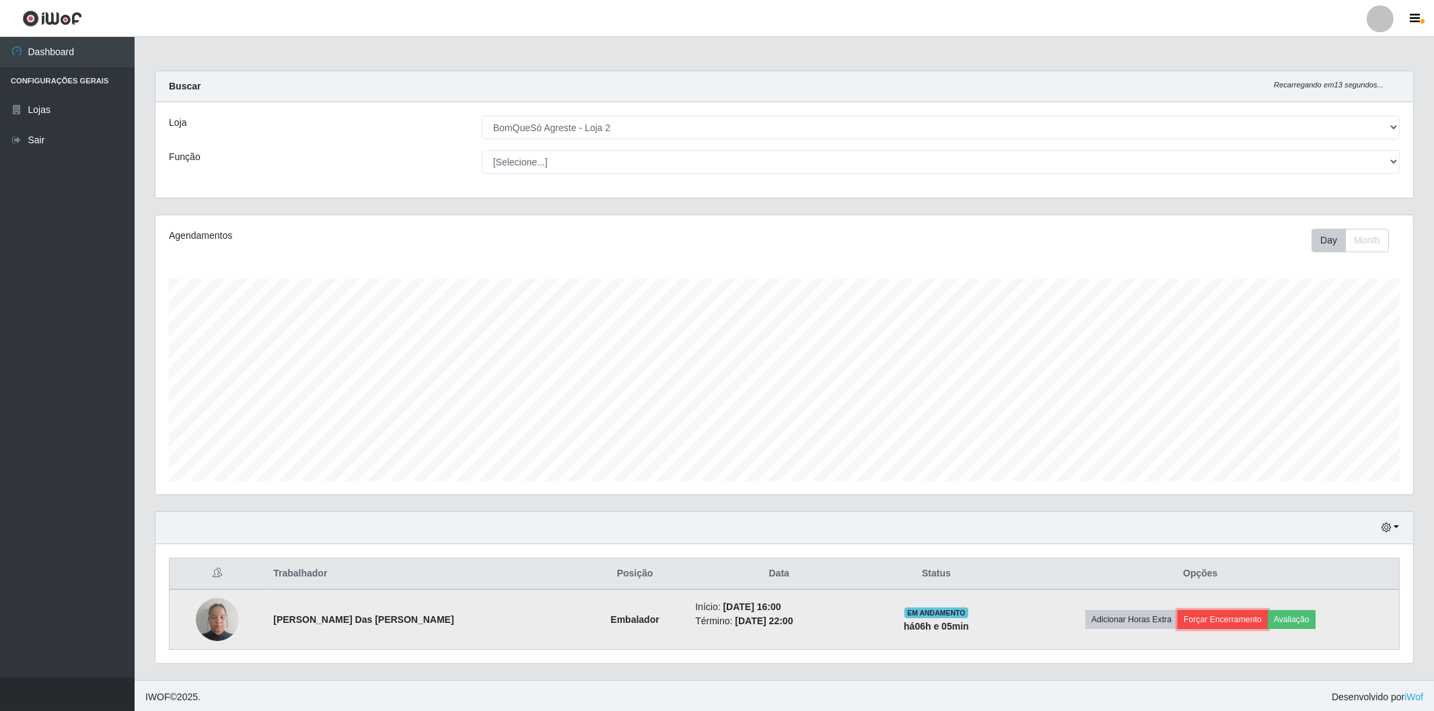
click at [1212, 613] on button "Forçar Encerramento" at bounding box center [1222, 619] width 90 height 19
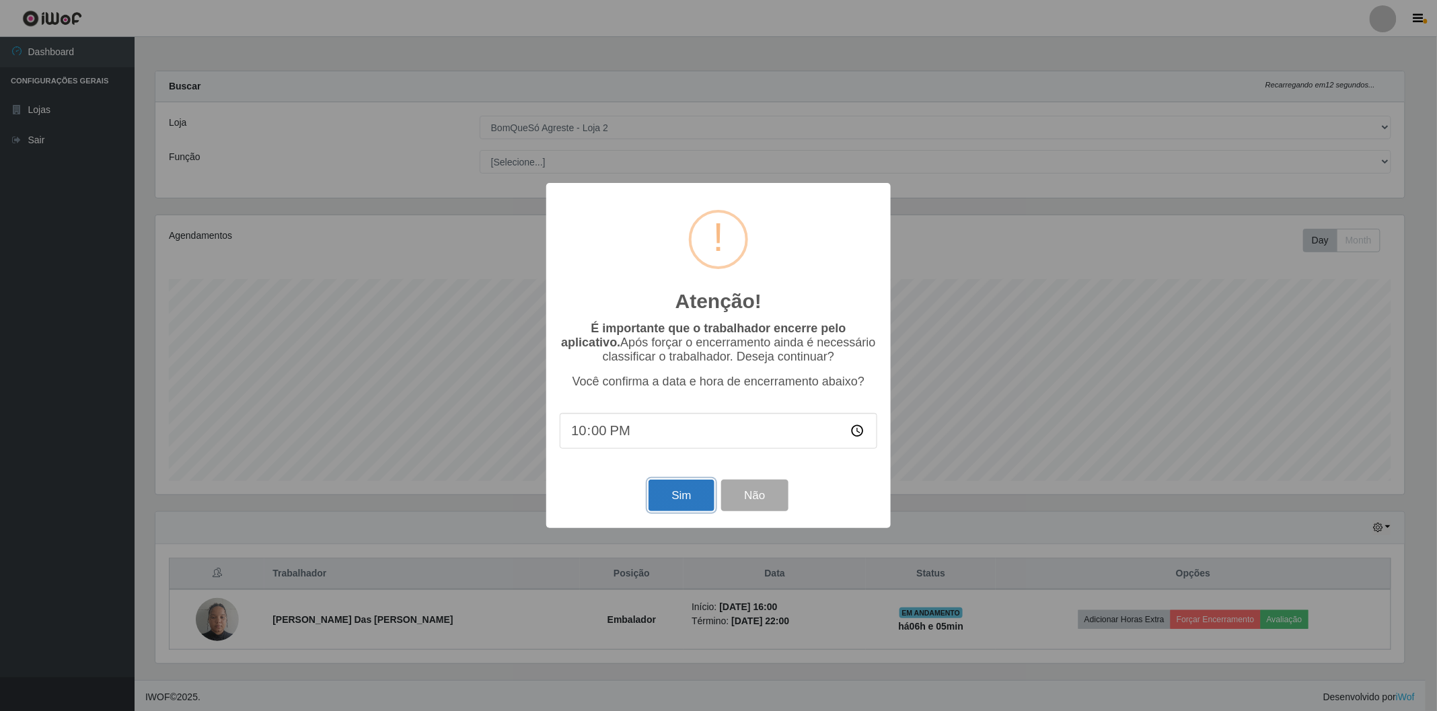
click at [686, 499] on button "Sim" at bounding box center [681, 496] width 65 height 32
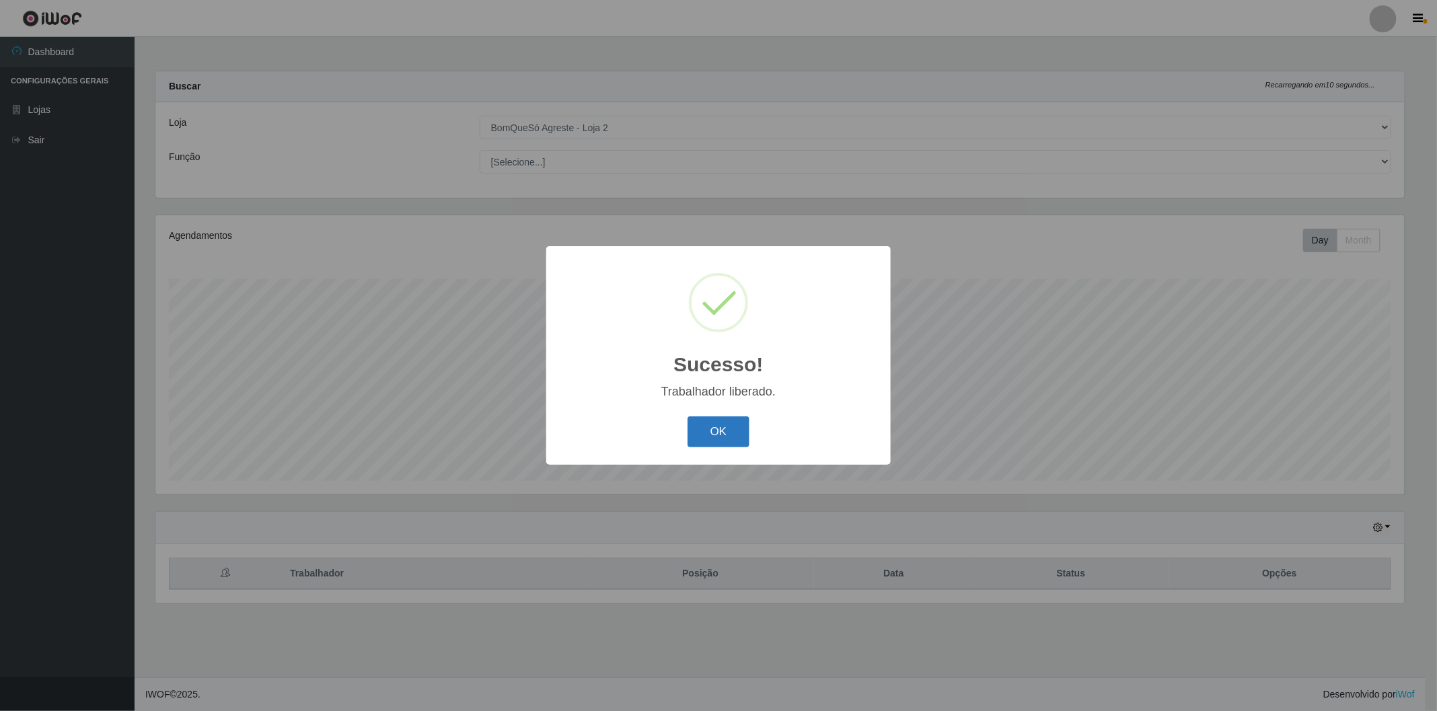
click at [724, 426] on button "OK" at bounding box center [719, 432] width 63 height 32
